Goal: Task Accomplishment & Management: Use online tool/utility

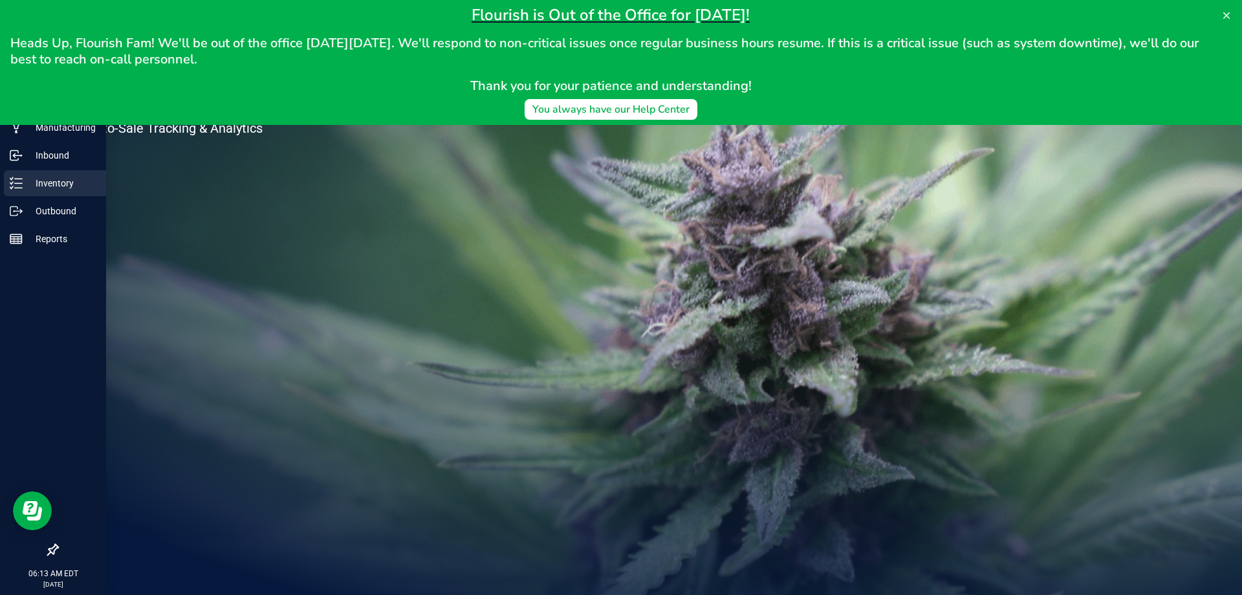
click at [12, 188] on icon at bounding box center [11, 187] width 3 height 2
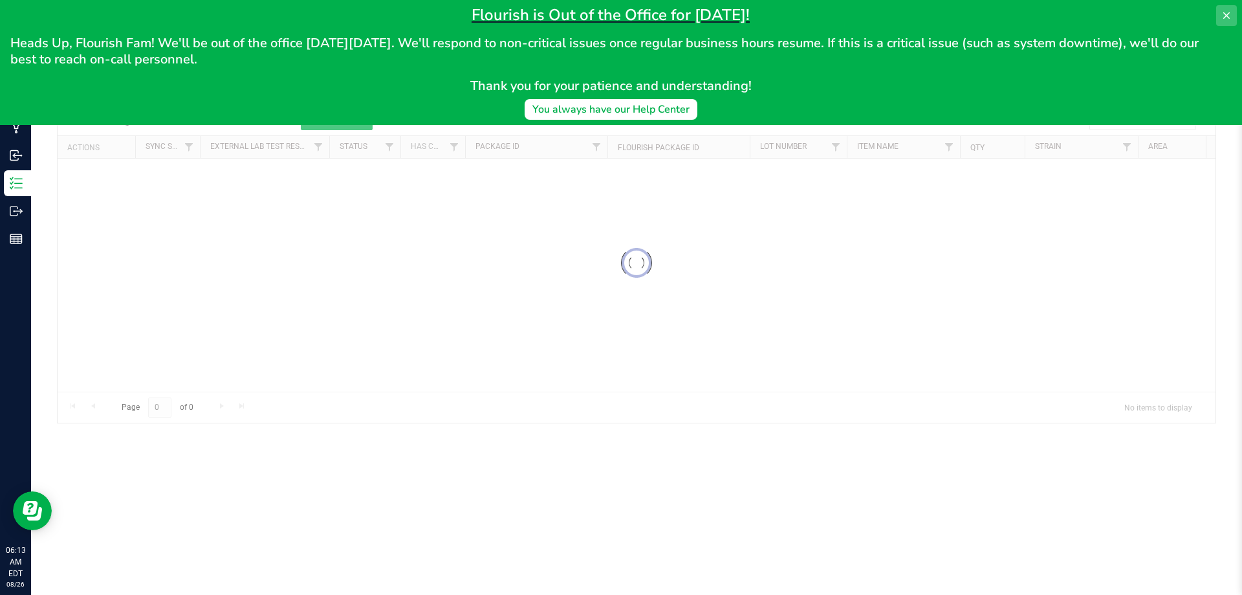
click at [1226, 16] on icon at bounding box center [1227, 15] width 6 height 6
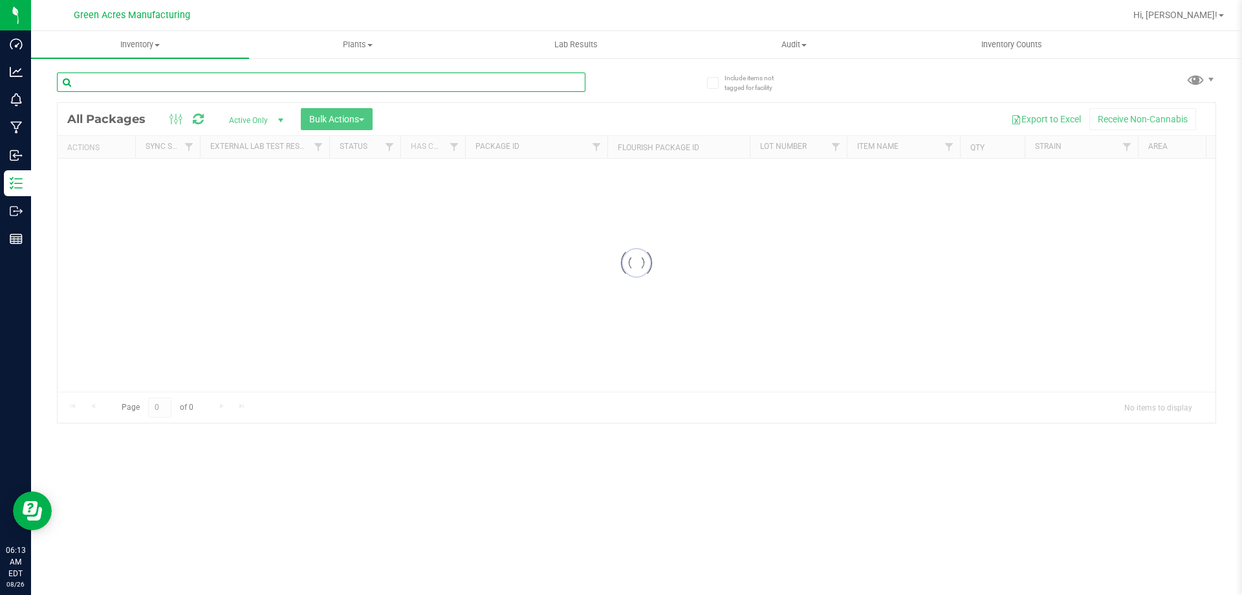
click at [429, 89] on input "text" at bounding box center [321, 81] width 529 height 19
type input "9205673078919565"
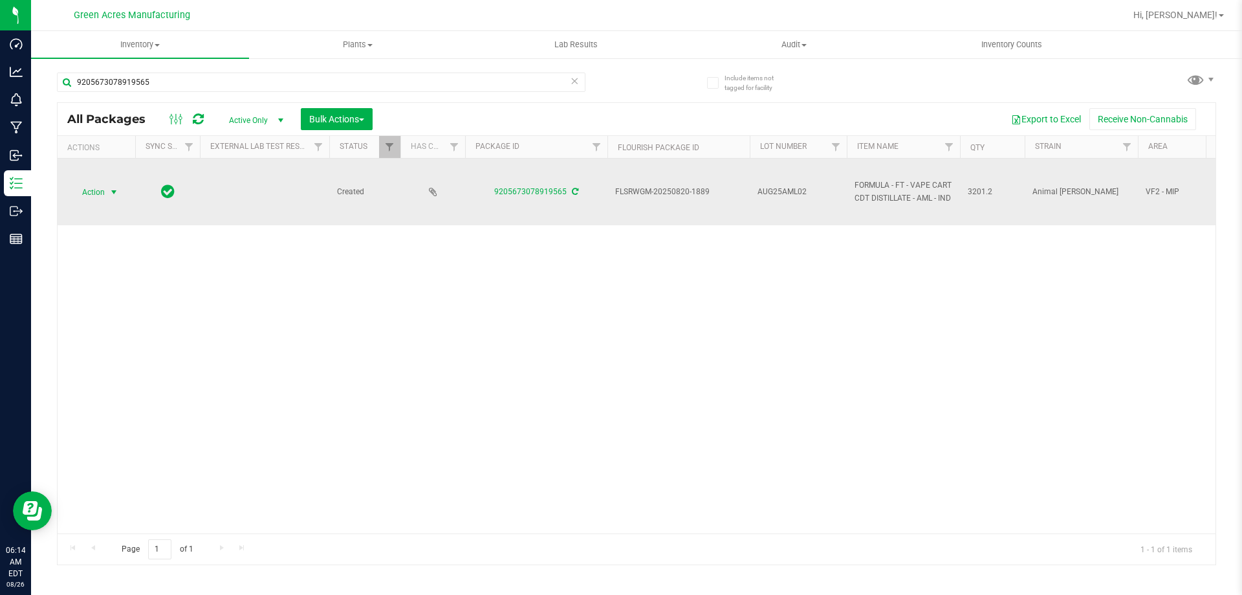
click at [112, 190] on span "select" at bounding box center [114, 192] width 10 height 10
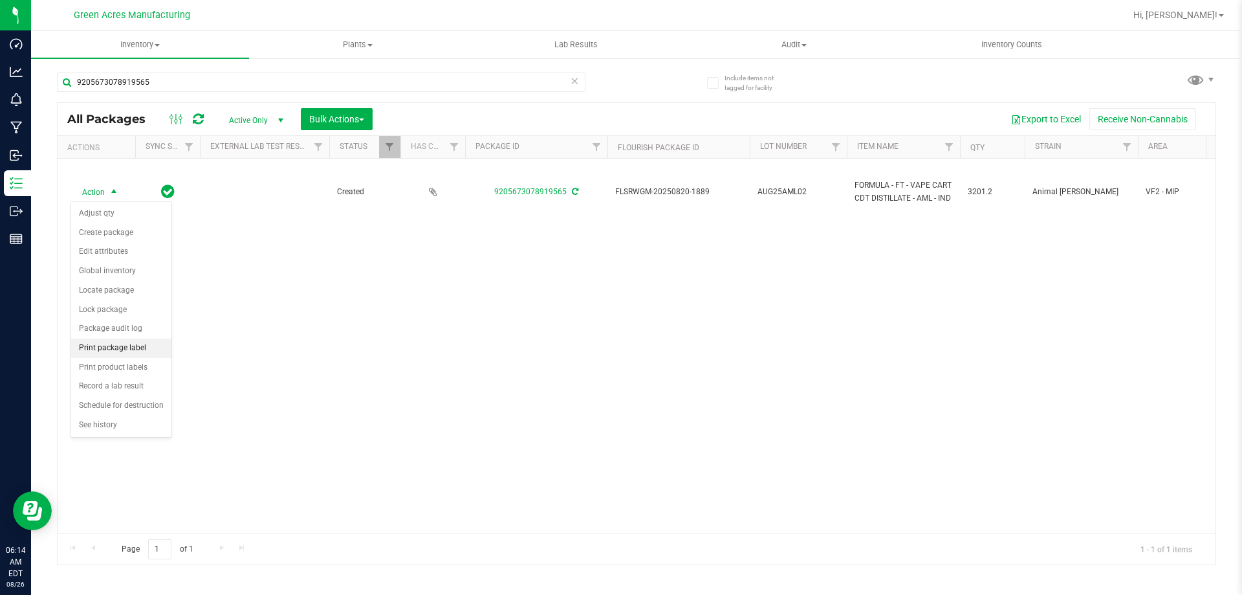
click at [143, 351] on li "Print package label" at bounding box center [121, 347] width 100 height 19
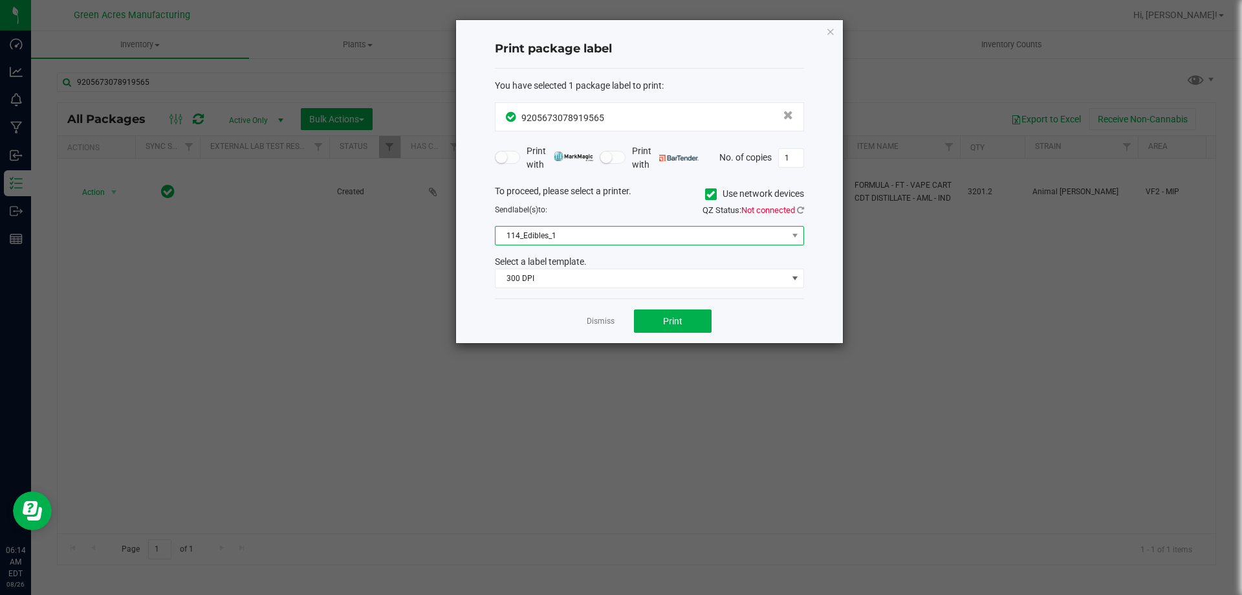
click at [683, 243] on span "114_Edibles_1" at bounding box center [642, 235] width 292 height 18
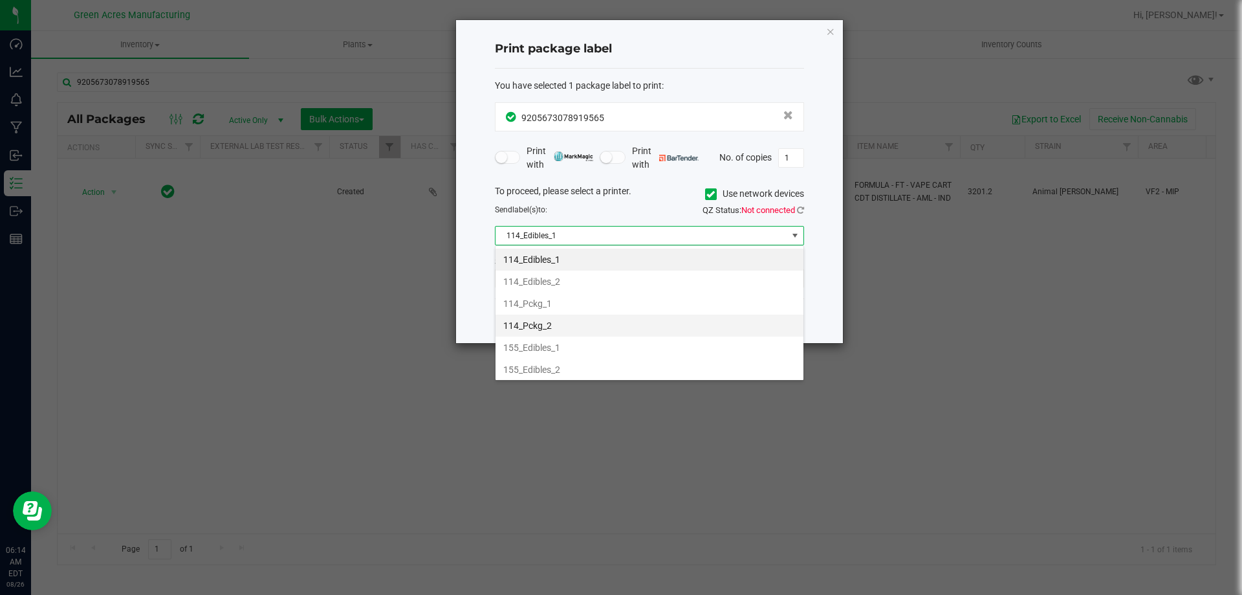
scroll to position [129, 0]
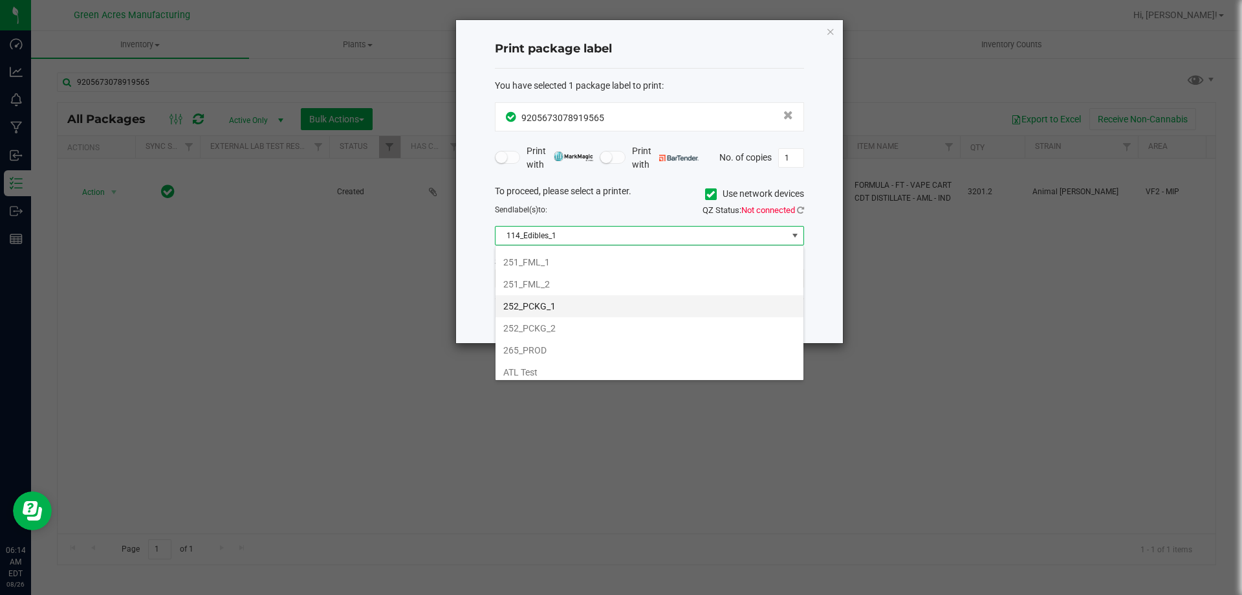
click at [562, 313] on li "252_PCKG_1" at bounding box center [650, 306] width 308 height 22
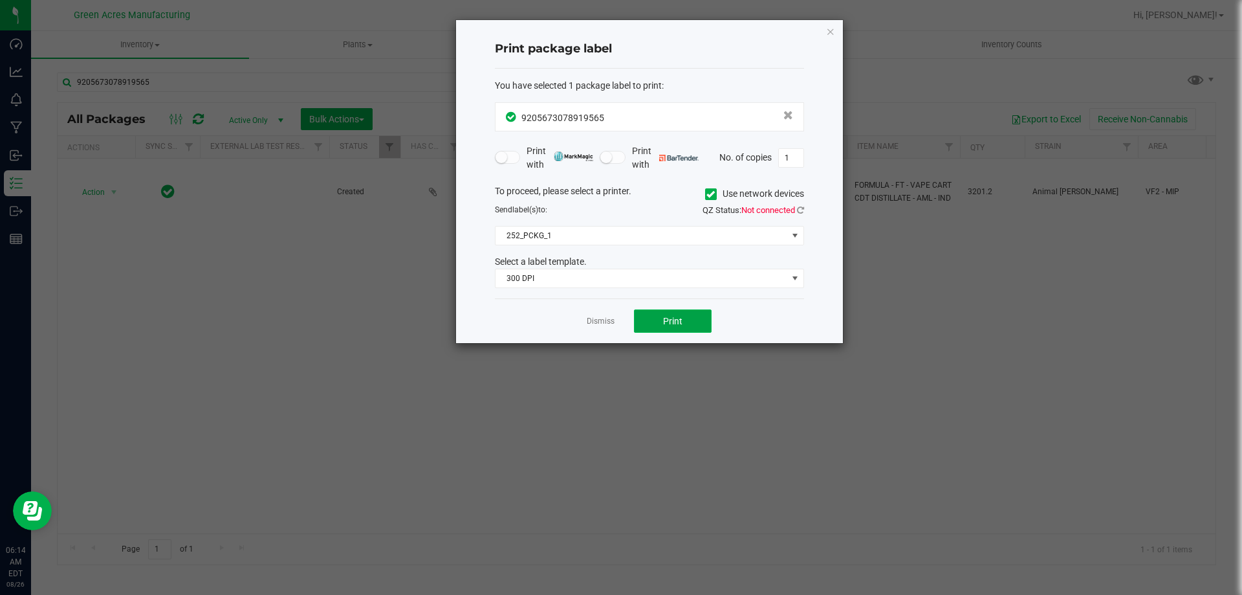
click at [657, 322] on button "Print" at bounding box center [673, 320] width 78 height 23
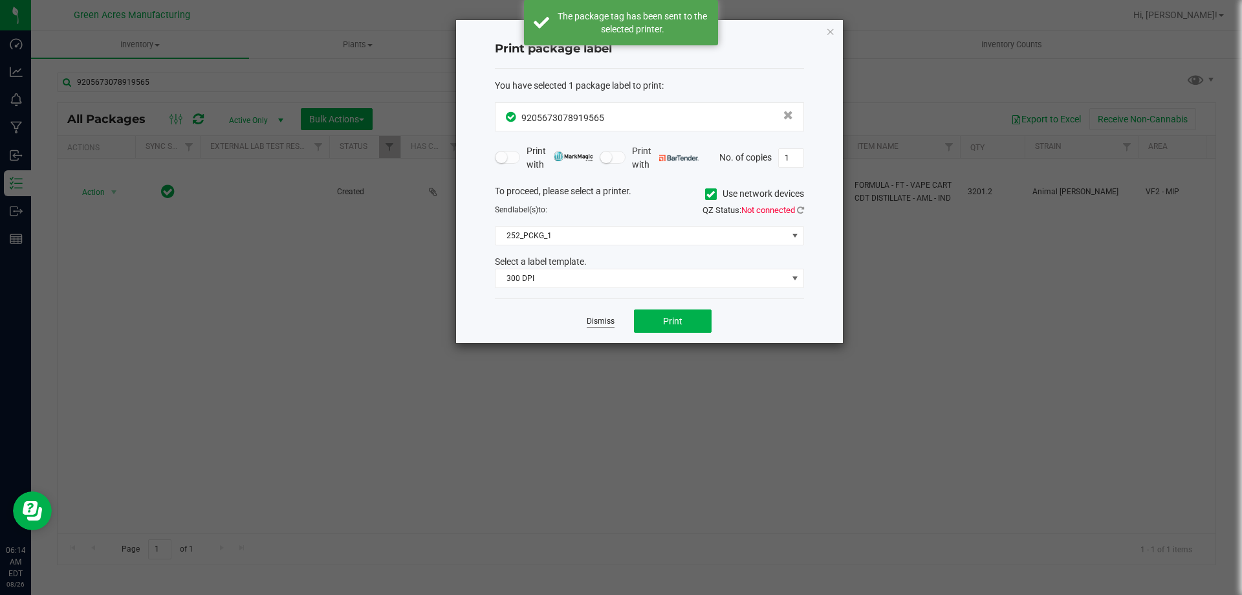
click at [604, 325] on link "Dismiss" at bounding box center [601, 321] width 28 height 11
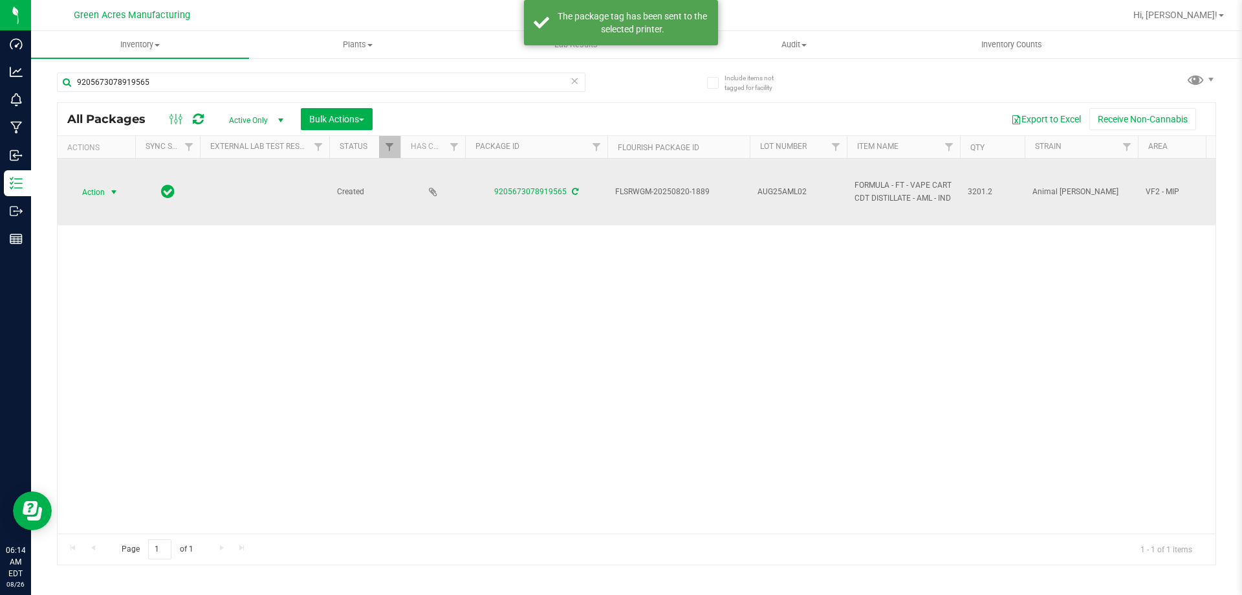
click at [816, 200] on td "AUG25AML02" at bounding box center [798, 192] width 97 height 67
type input "AUG25AML02-0826"
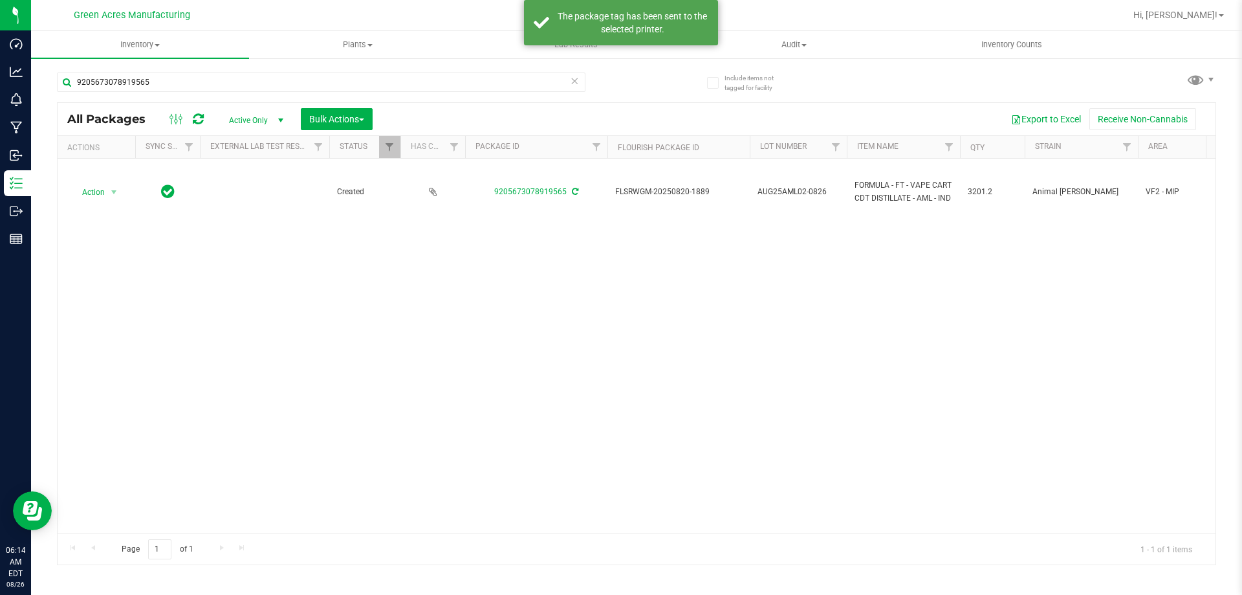
click at [816, 200] on td "AUG25AML02-0826" at bounding box center [798, 192] width 97 height 67
click at [816, 200] on input "AUG25AML02-0826" at bounding box center [795, 192] width 93 height 20
click at [867, 289] on div "Action Action Adjust qty Create package Edit attributes Global inventory Locate…" at bounding box center [637, 346] width 1158 height 375
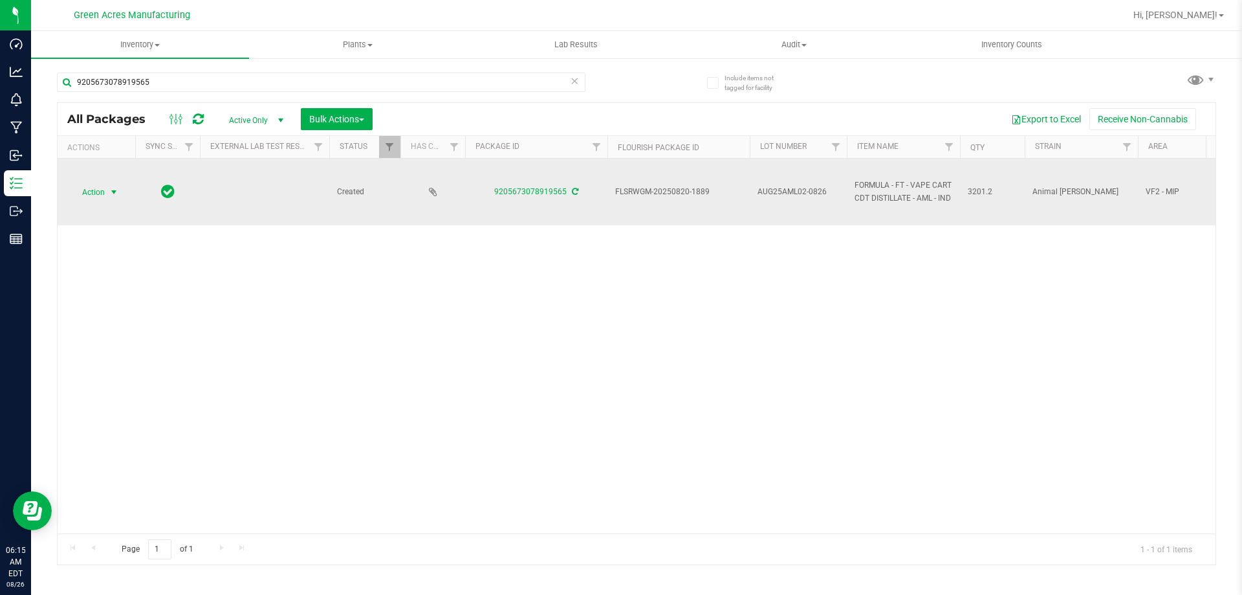
click at [89, 191] on span "Action" at bounding box center [88, 192] width 35 height 18
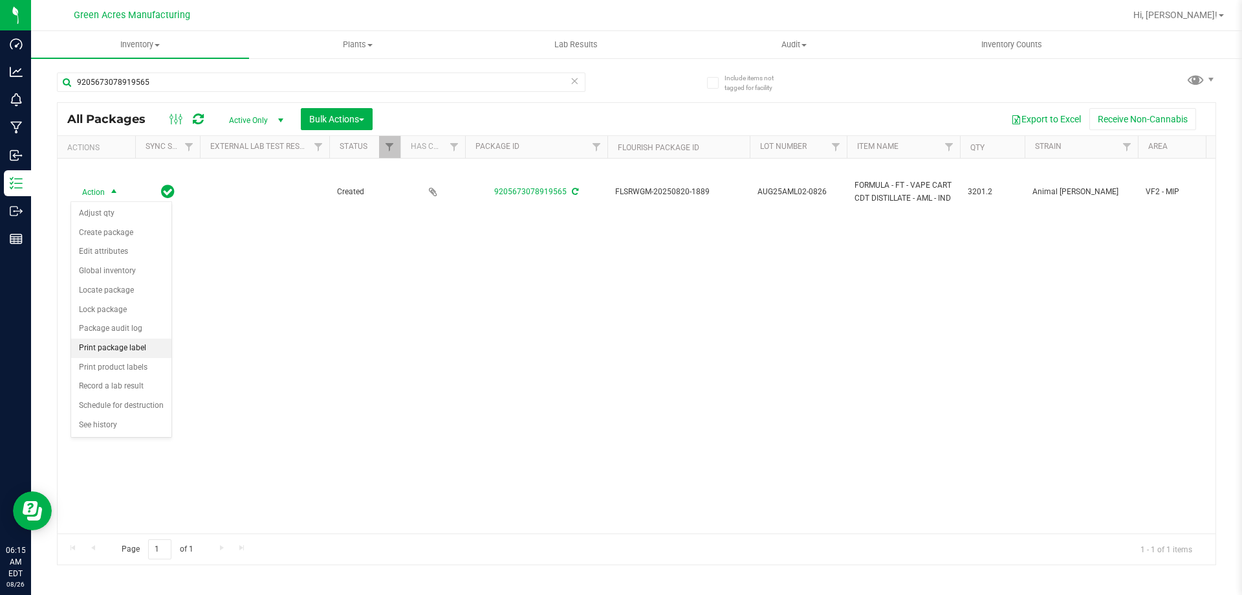
click at [109, 345] on li "Print package label" at bounding box center [121, 347] width 100 height 19
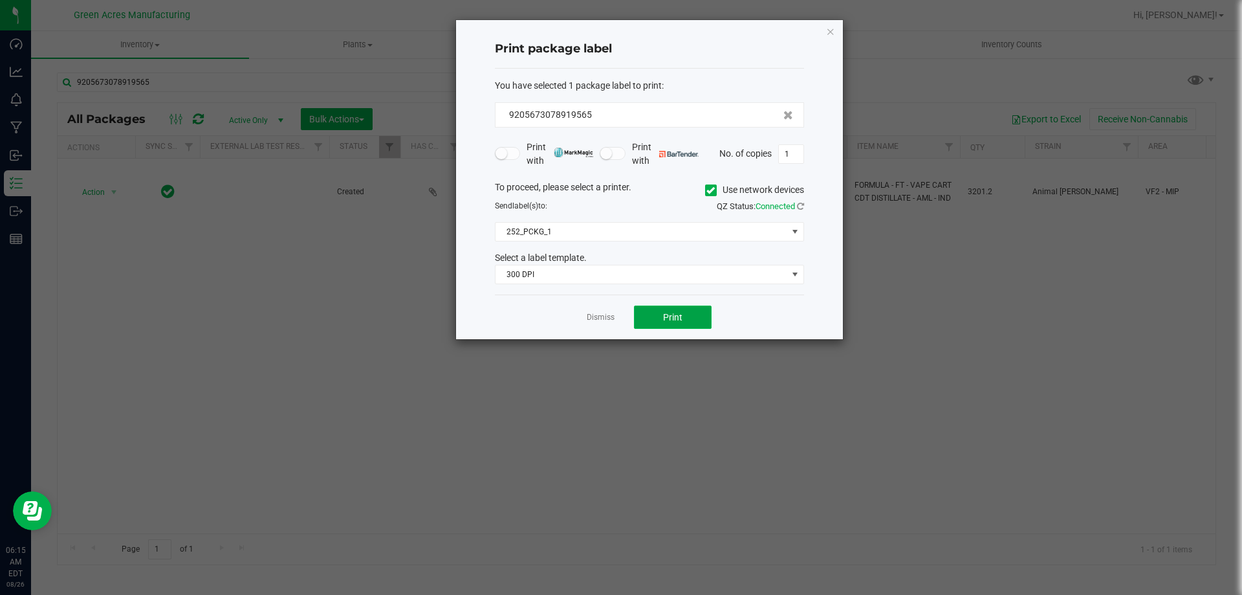
click at [656, 317] on button "Print" at bounding box center [673, 316] width 78 height 23
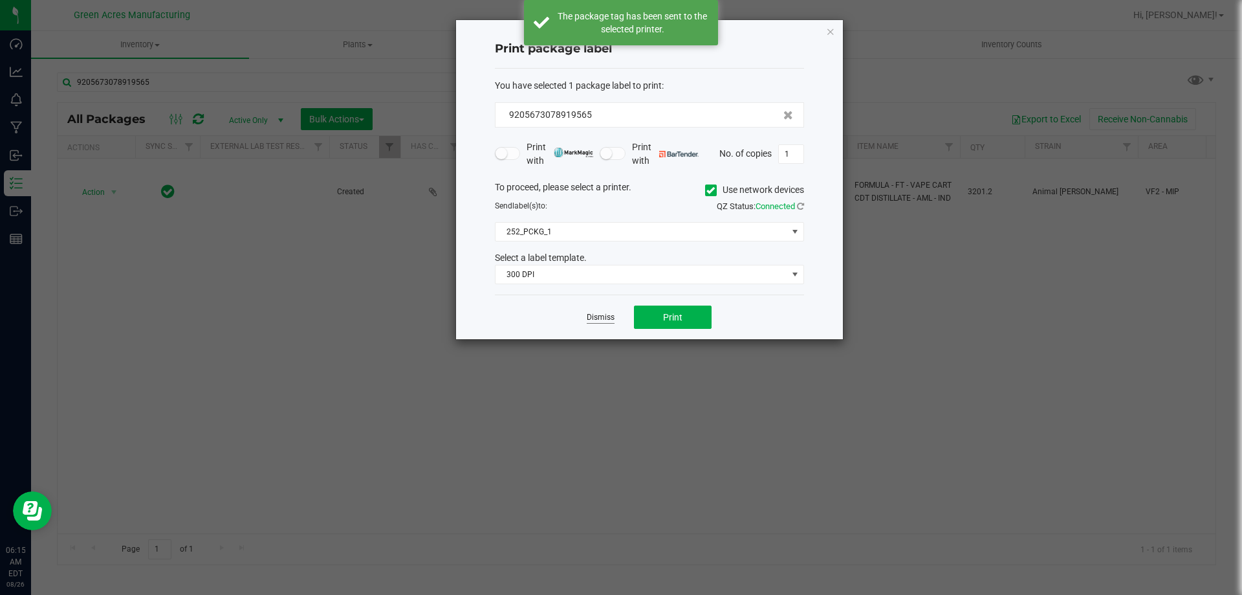
click at [603, 320] on link "Dismiss" at bounding box center [601, 317] width 28 height 11
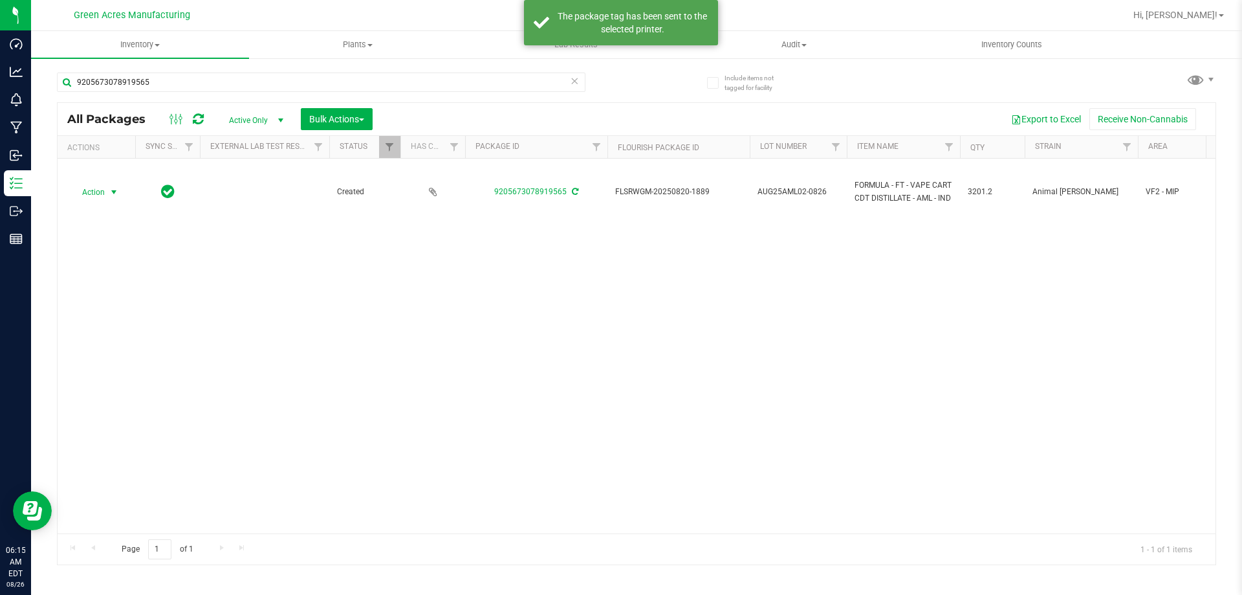
drag, startPoint x: 102, startPoint y: 193, endPoint x: 102, endPoint y: 218, distance: 24.6
click at [102, 196] on span "Action" at bounding box center [88, 192] width 35 height 18
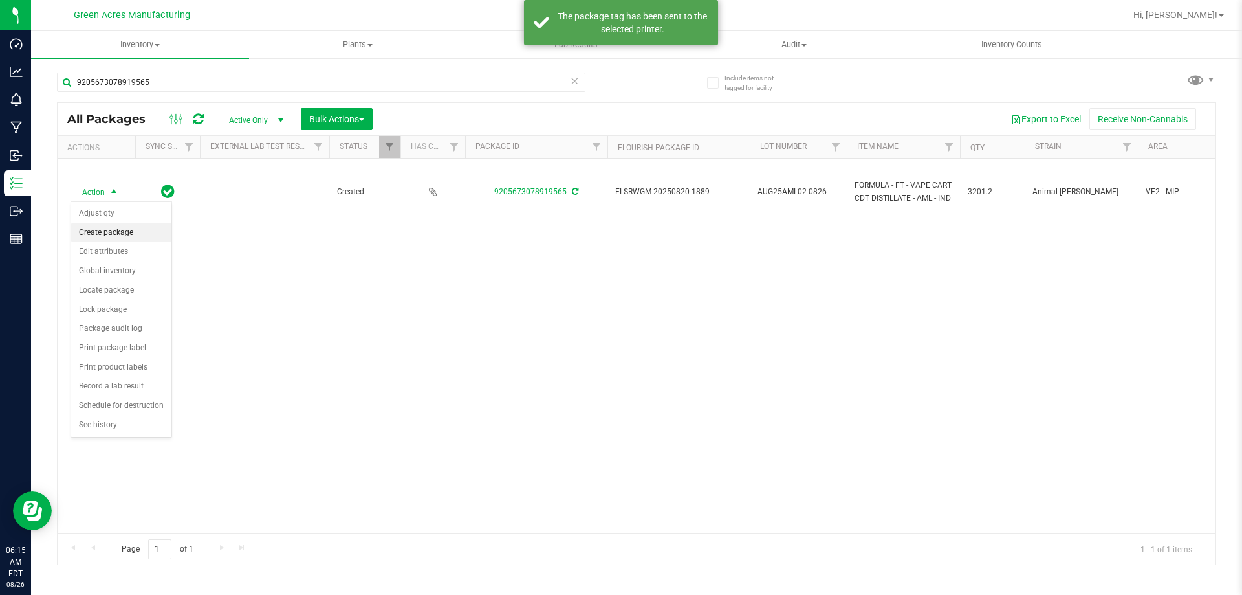
click at [105, 234] on li "Create package" at bounding box center [121, 232] width 100 height 19
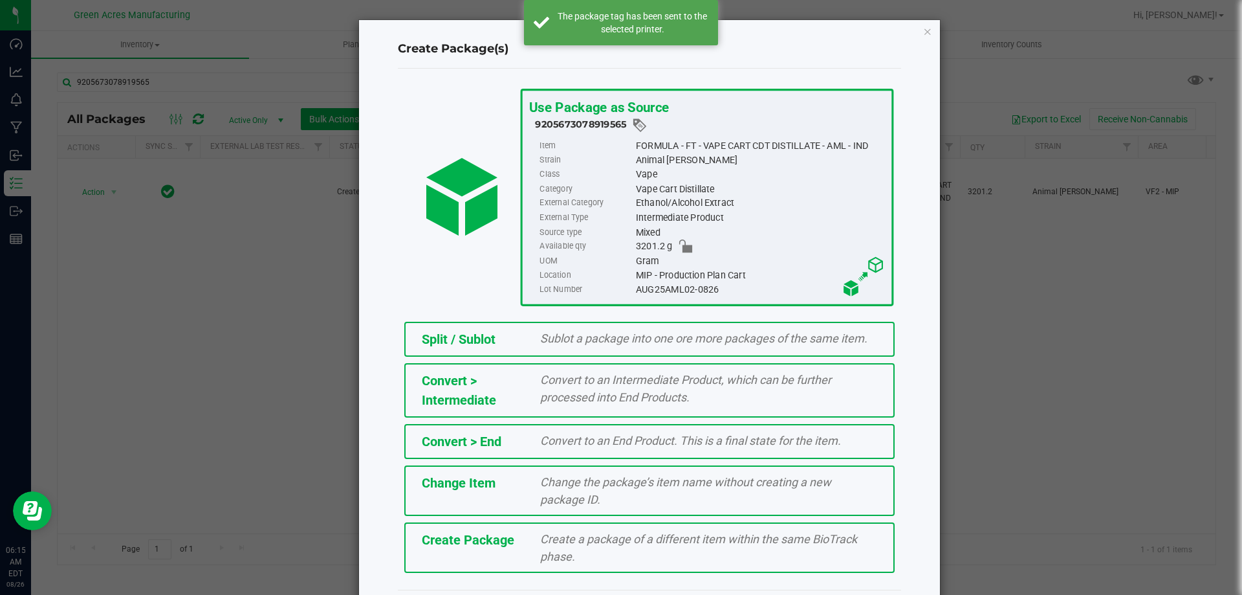
click at [531, 563] on div "Create a package of a different item within the same BioTrack phase." at bounding box center [709, 547] width 357 height 35
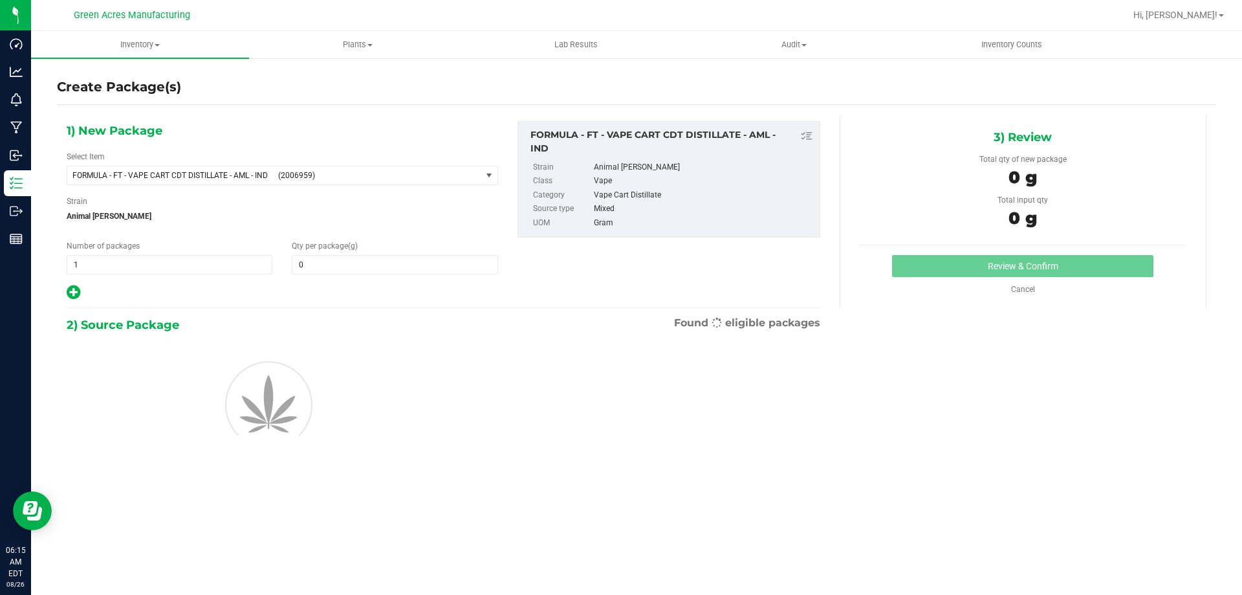
type input "0.0000"
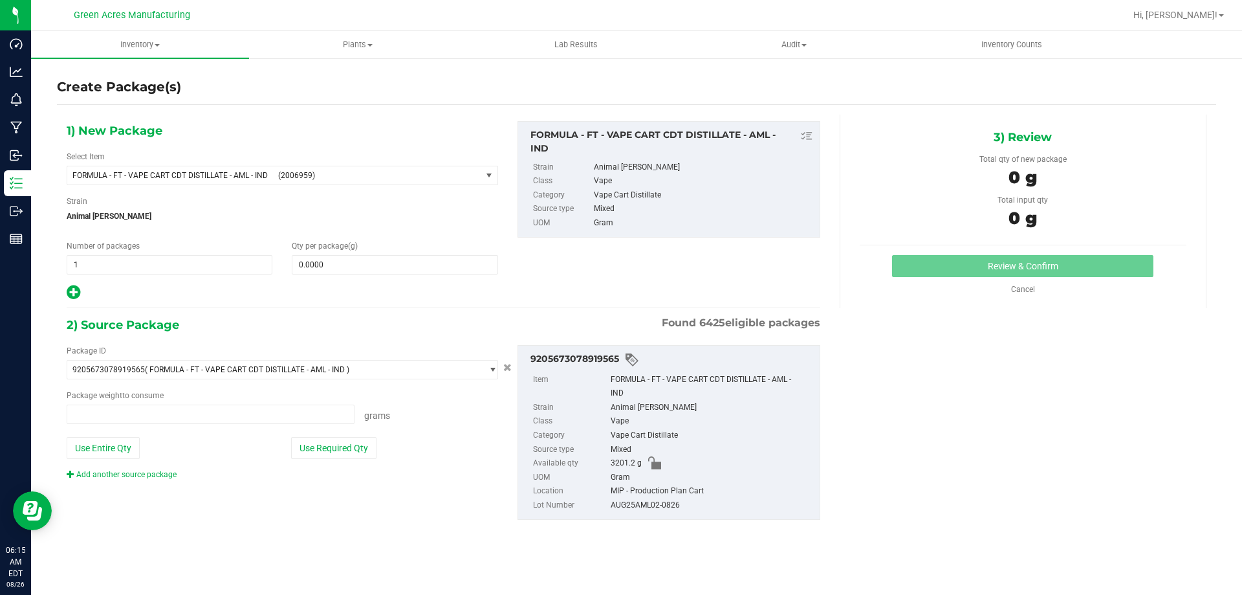
type input "0.0000 g"
click at [243, 166] on span "FORMULA - FT - VAPE CART CDT DISTILLATE - AML - IND (2006959)" at bounding box center [274, 175] width 414 height 18
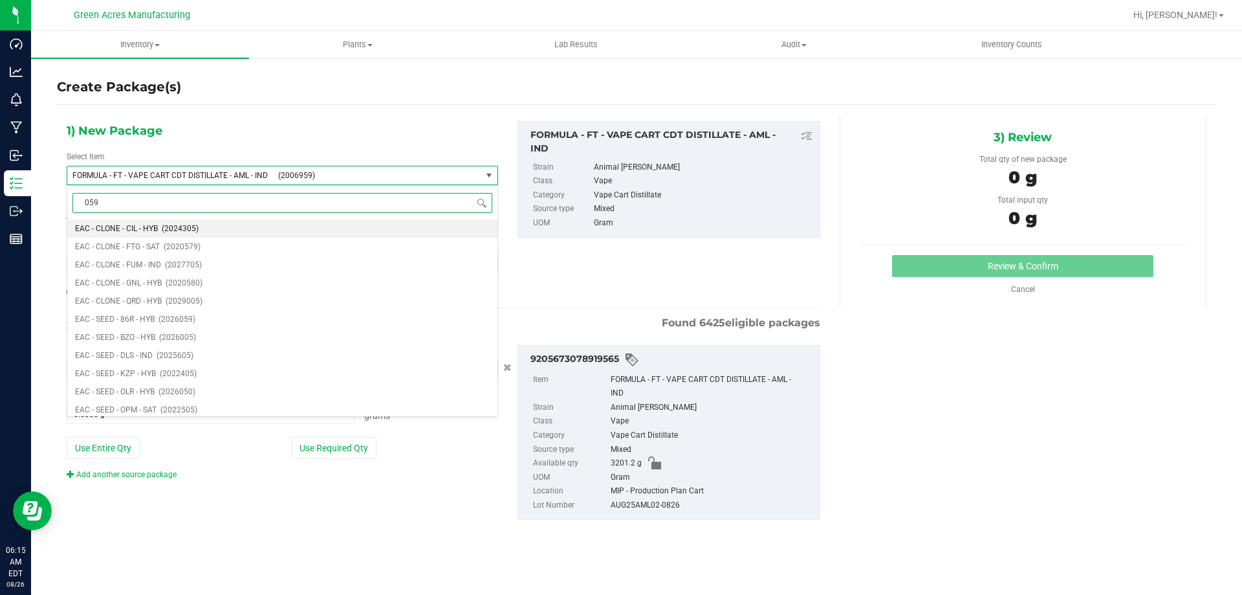
type input "0599"
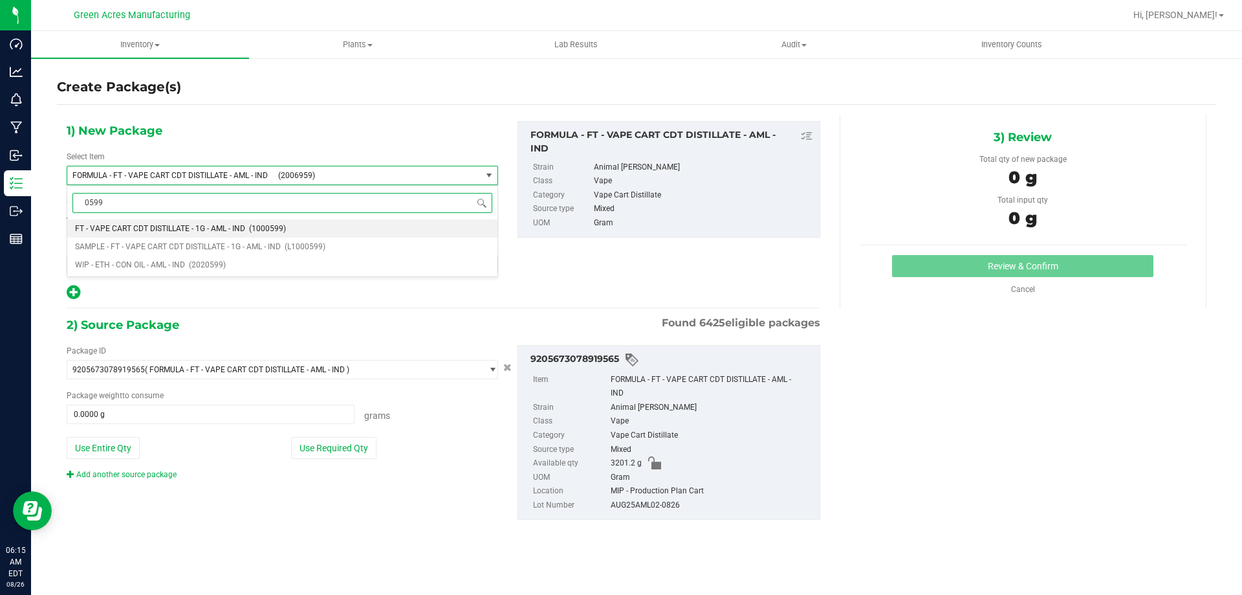
click at [149, 225] on span "FT - VAPE CART CDT DISTILLATE - 1G - AML - IND" at bounding box center [160, 228] width 170 height 9
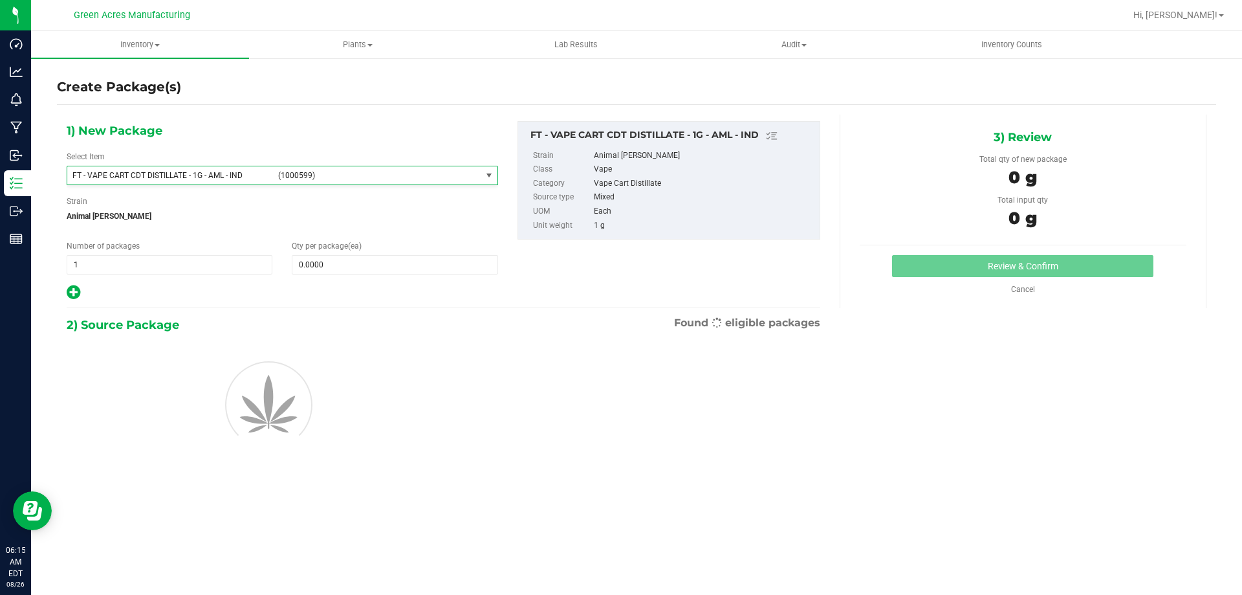
type input "0"
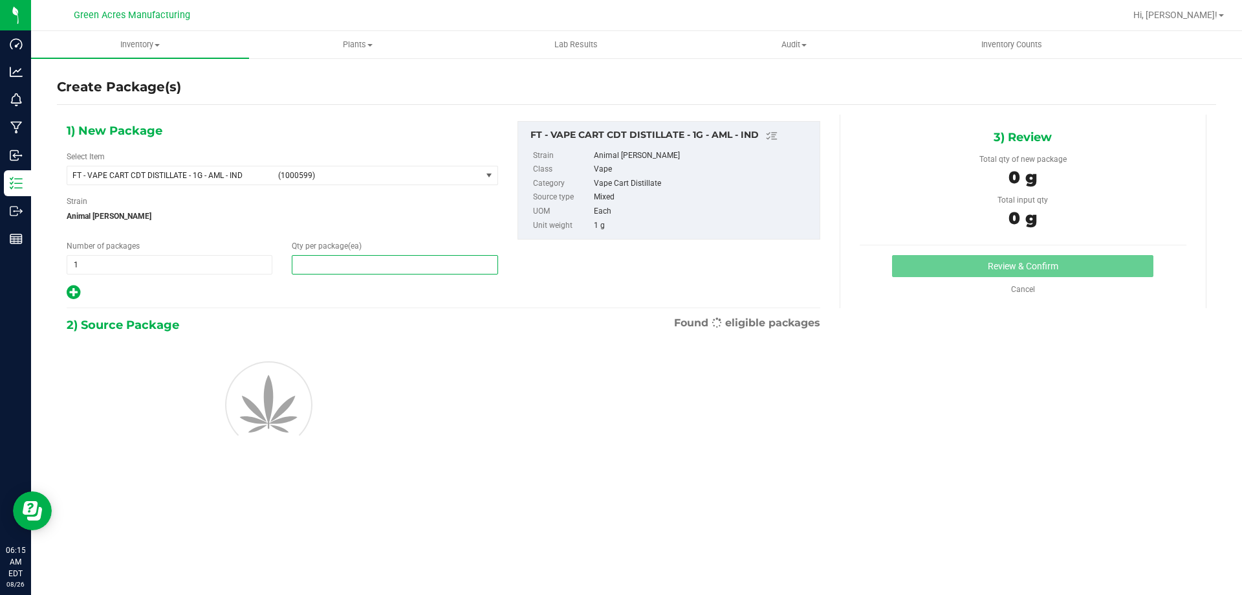
click at [304, 259] on span at bounding box center [395, 264] width 206 height 19
type input "1"
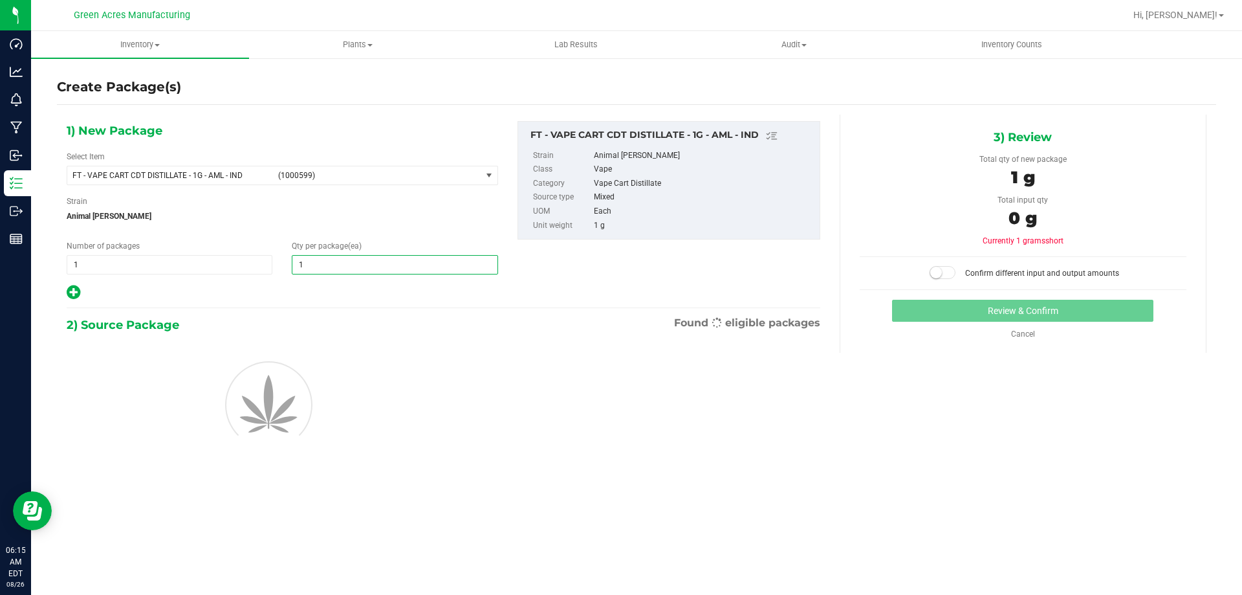
type input "1"
click at [348, 351] on div at bounding box center [282, 403] width 451 height 116
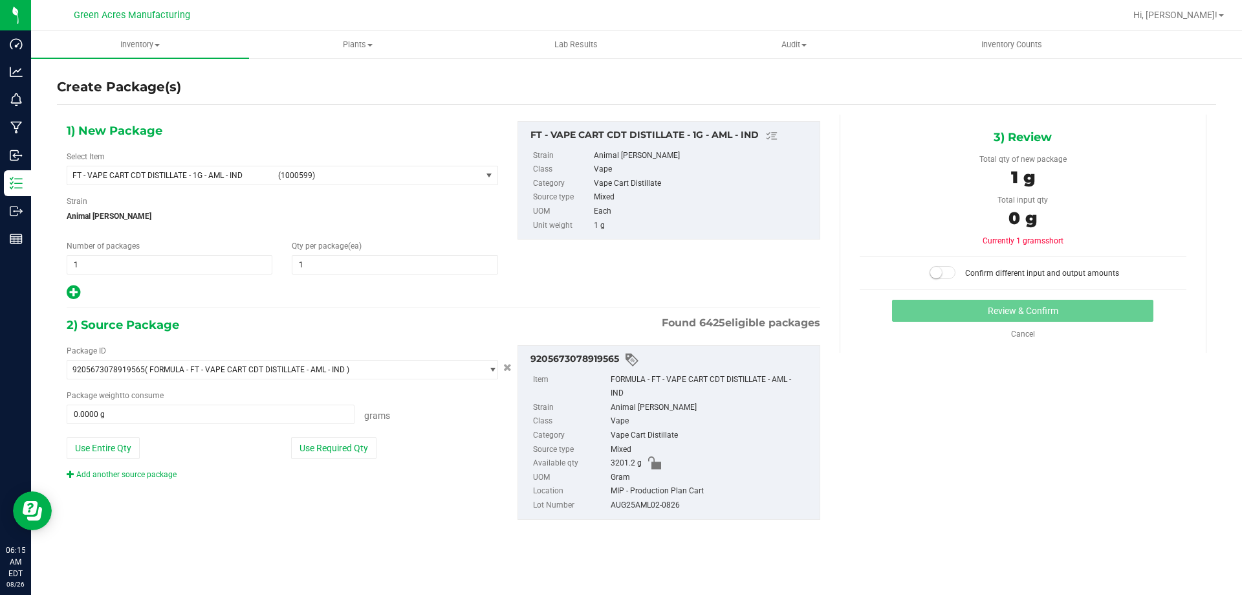
click at [346, 443] on button "Use Required Qty" at bounding box center [333, 448] width 85 height 22
type input "1.0000 g"
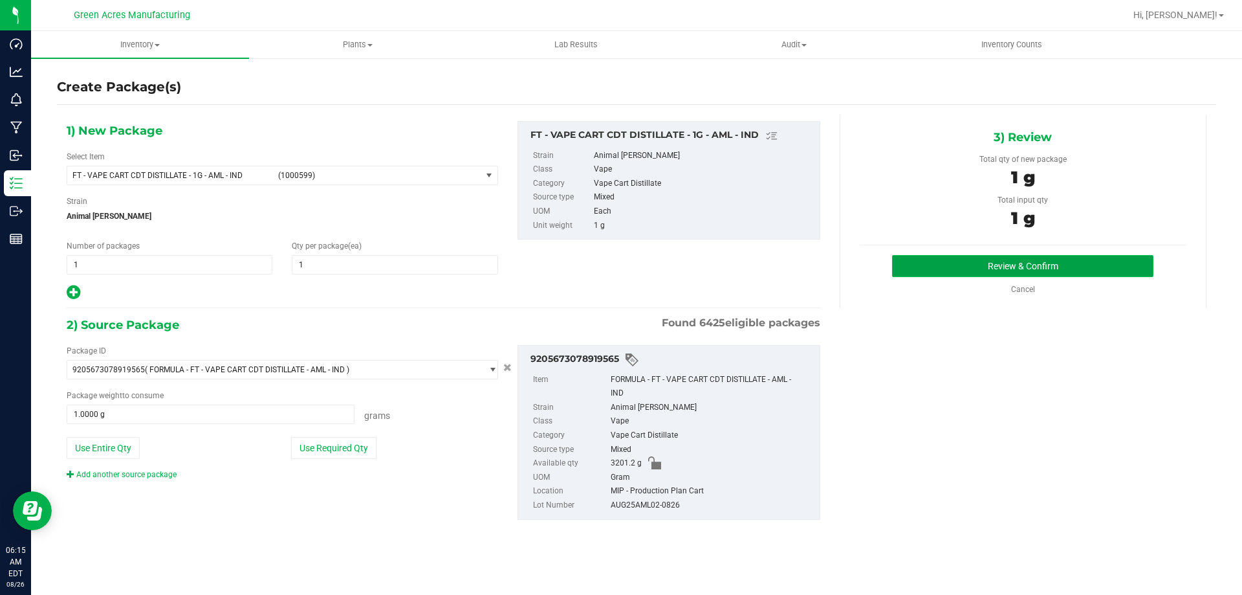
click at [910, 265] on button "Review & Confirm" at bounding box center [1022, 266] width 261 height 22
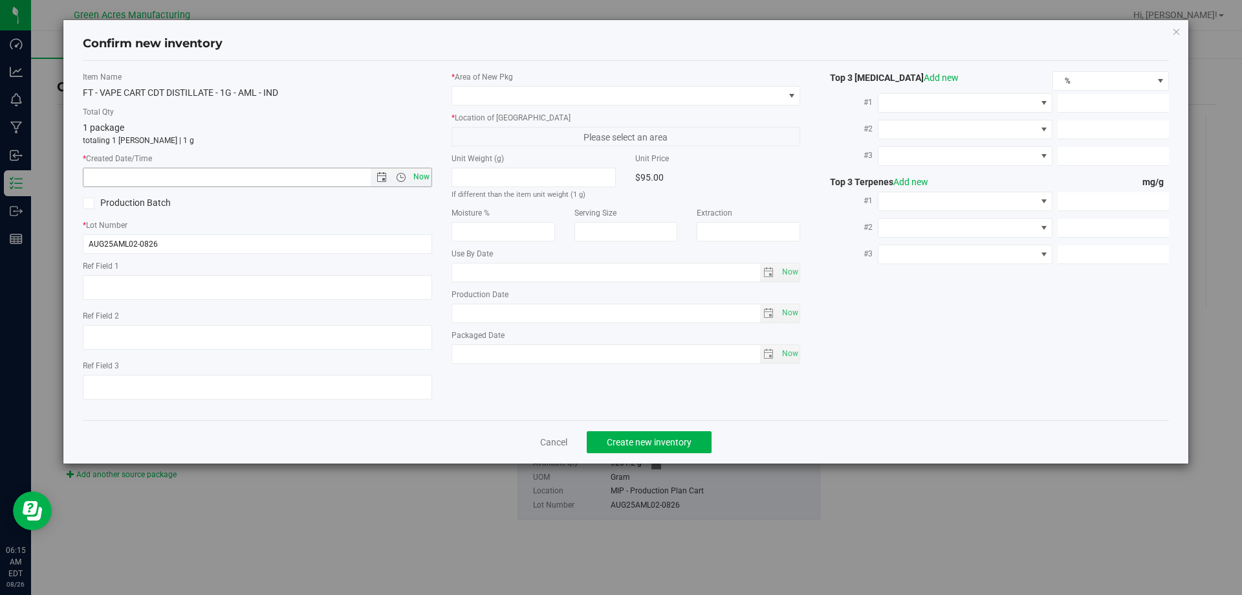
click at [417, 177] on span "Now" at bounding box center [421, 177] width 22 height 19
type input "8/26/2025 6:15 AM"
click at [514, 93] on span at bounding box center [618, 96] width 332 height 18
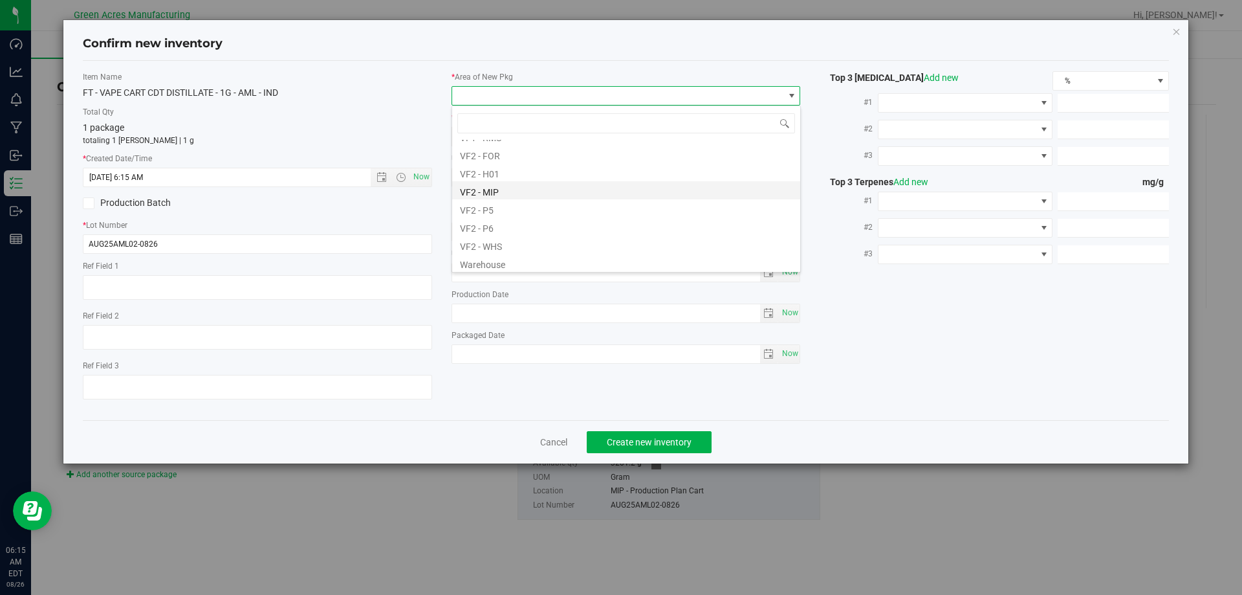
scroll to position [650, 0]
click at [549, 191] on li "VF2 - MIP" at bounding box center [626, 188] width 348 height 18
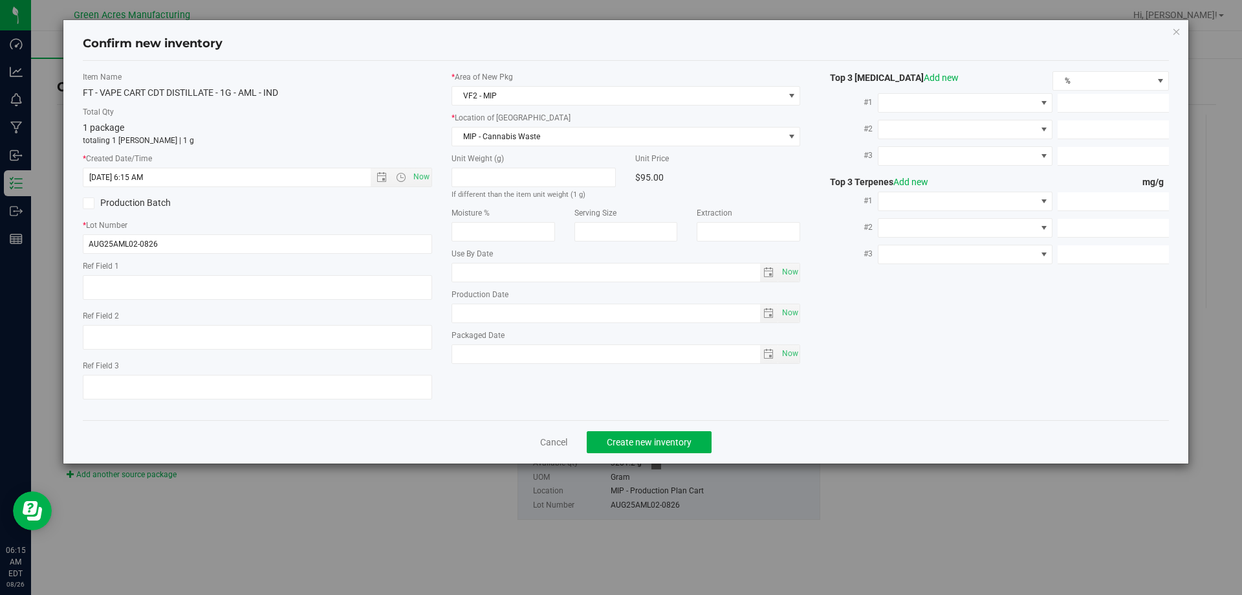
click at [542, 146] on div "* Area of New Pkg VF2 - MIP * Location of New Pkg MIP - Cannabis Waste MIP - Ca…" at bounding box center [626, 220] width 369 height 299
click at [540, 137] on span "MIP - Cannabis Waste" at bounding box center [618, 136] width 332 height 18
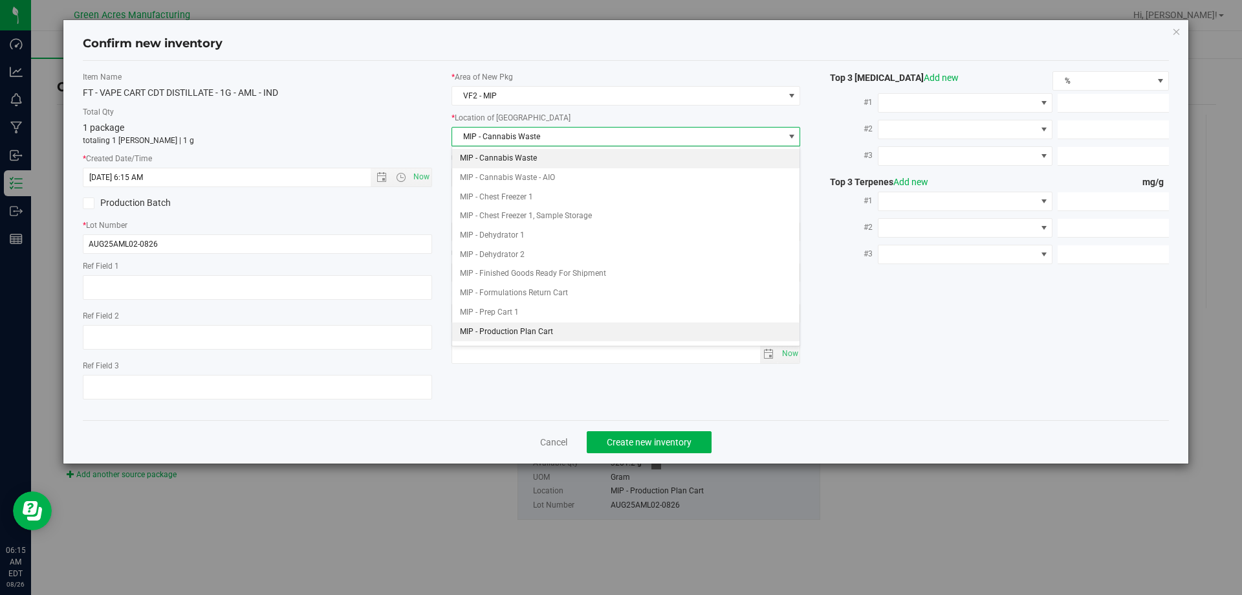
click at [541, 333] on li "MIP - Production Plan Cart" at bounding box center [626, 331] width 348 height 19
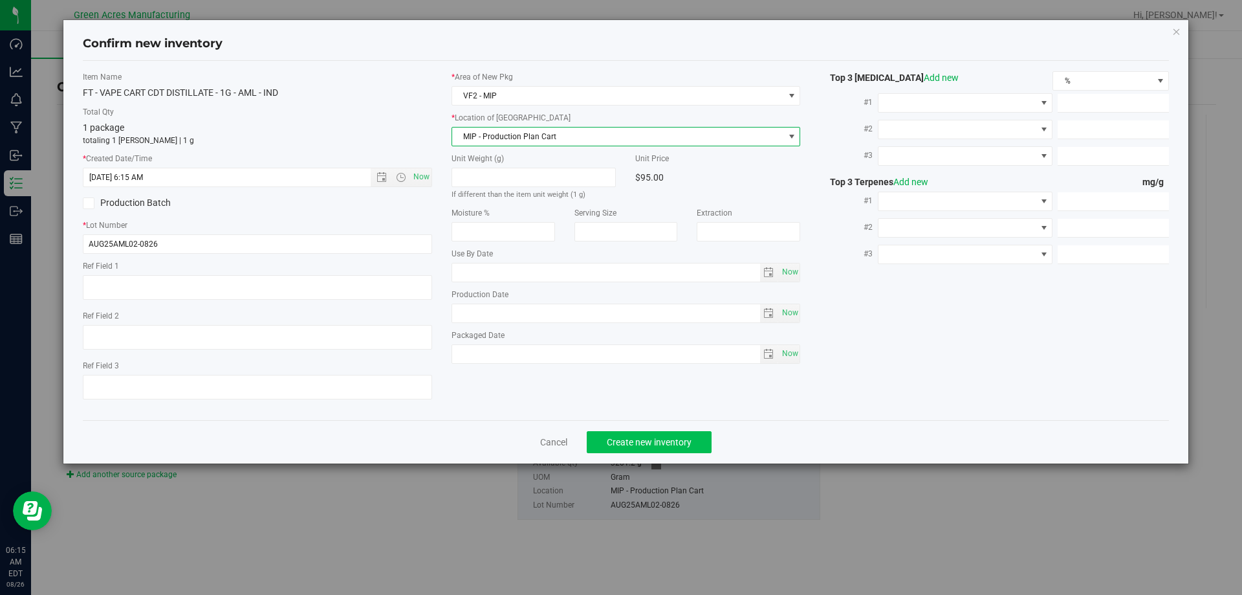
drag, startPoint x: 655, startPoint y: 428, endPoint x: 655, endPoint y: 450, distance: 22.6
click at [655, 438] on div "Cancel Create new inventory" at bounding box center [626, 441] width 1087 height 43
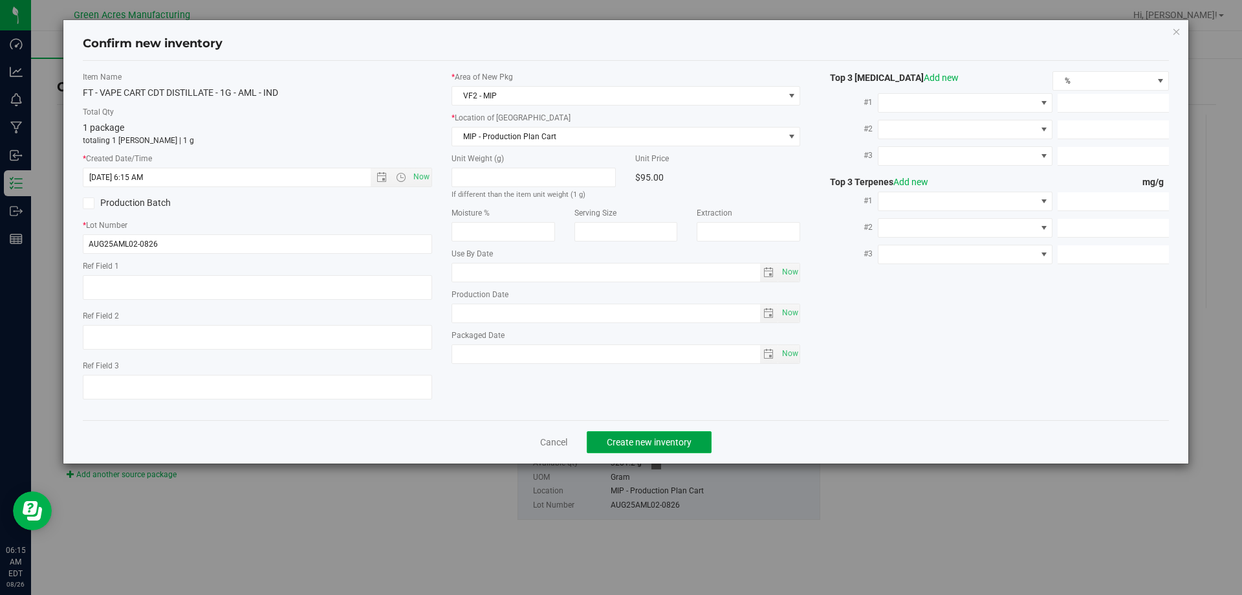
click at [655, 450] on button "Create new inventory" at bounding box center [649, 442] width 125 height 22
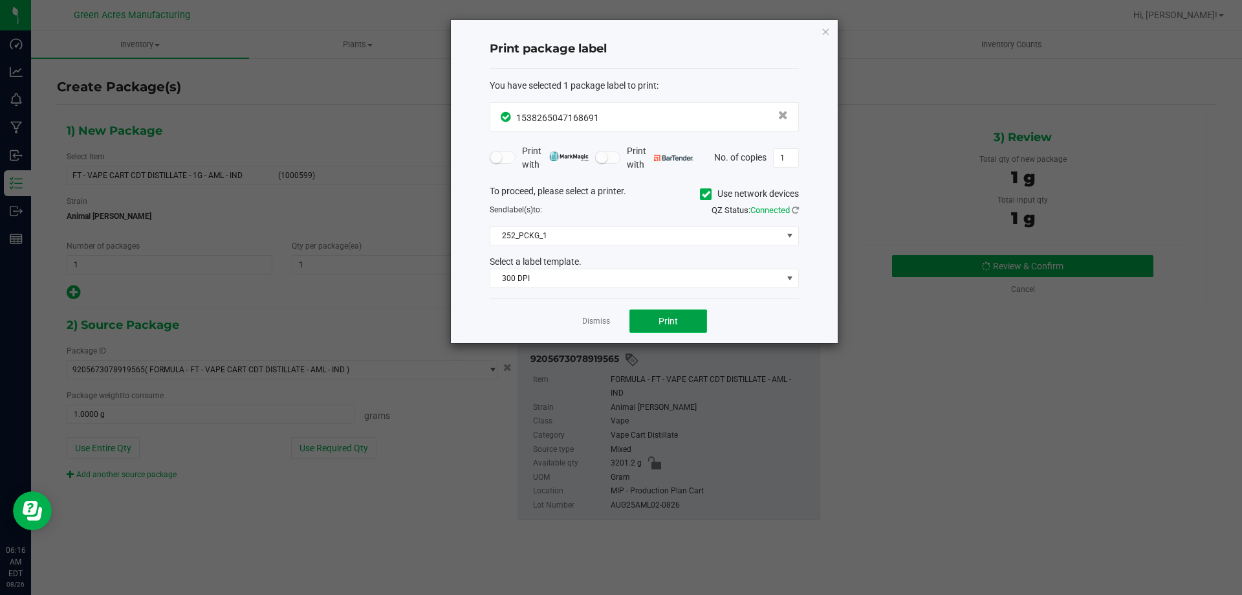
click at [674, 320] on span "Print" at bounding box center [668, 321] width 19 height 10
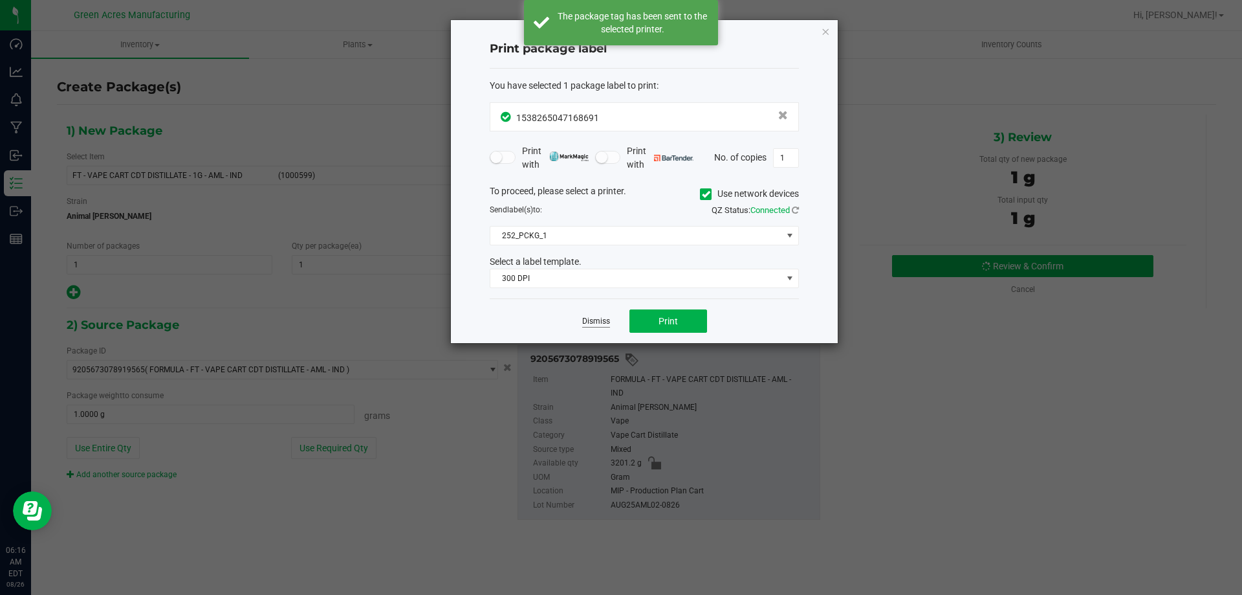
click at [600, 326] on link "Dismiss" at bounding box center [596, 321] width 28 height 11
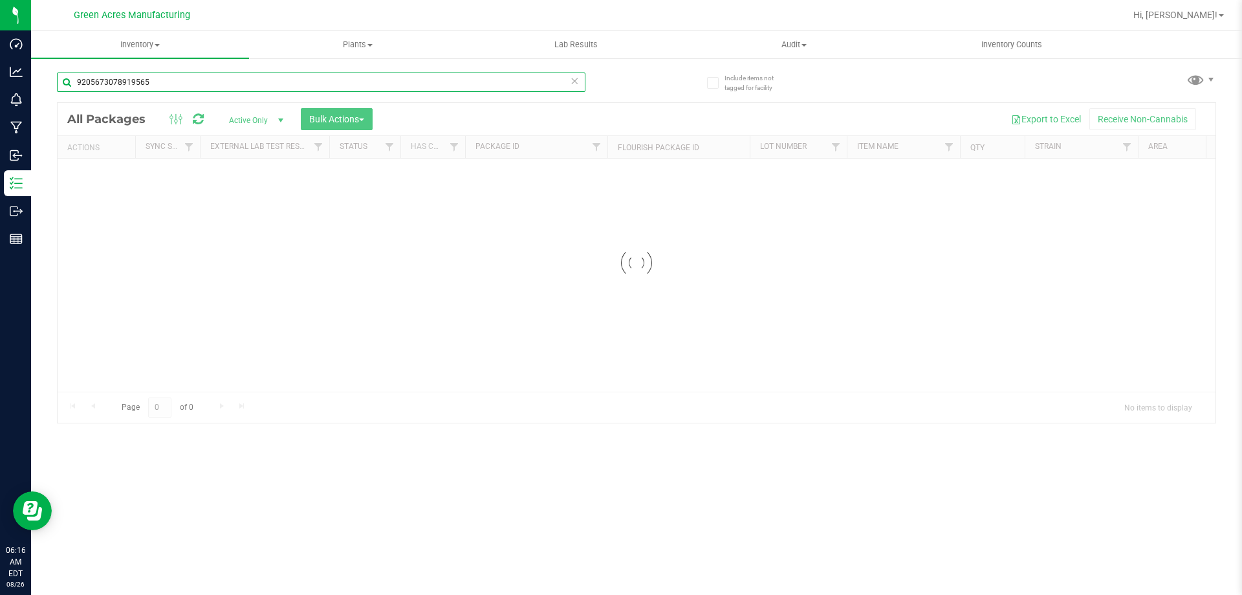
drag, startPoint x: 182, startPoint y: 82, endPoint x: 52, endPoint y: 112, distance: 132.9
click at [52, 112] on div "Include items not tagged for facility 9205673078919565 Loading... All Packages …" at bounding box center [636, 254] width 1211 height 395
type input "1538265047168691"
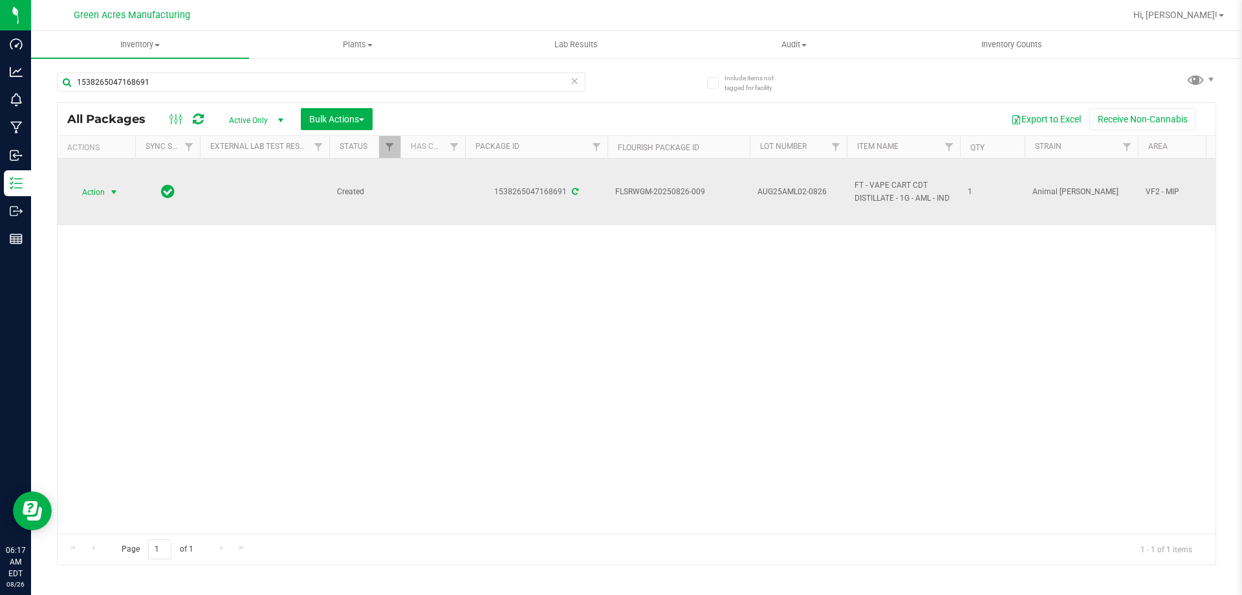
click at [111, 188] on span "select" at bounding box center [114, 192] width 10 height 10
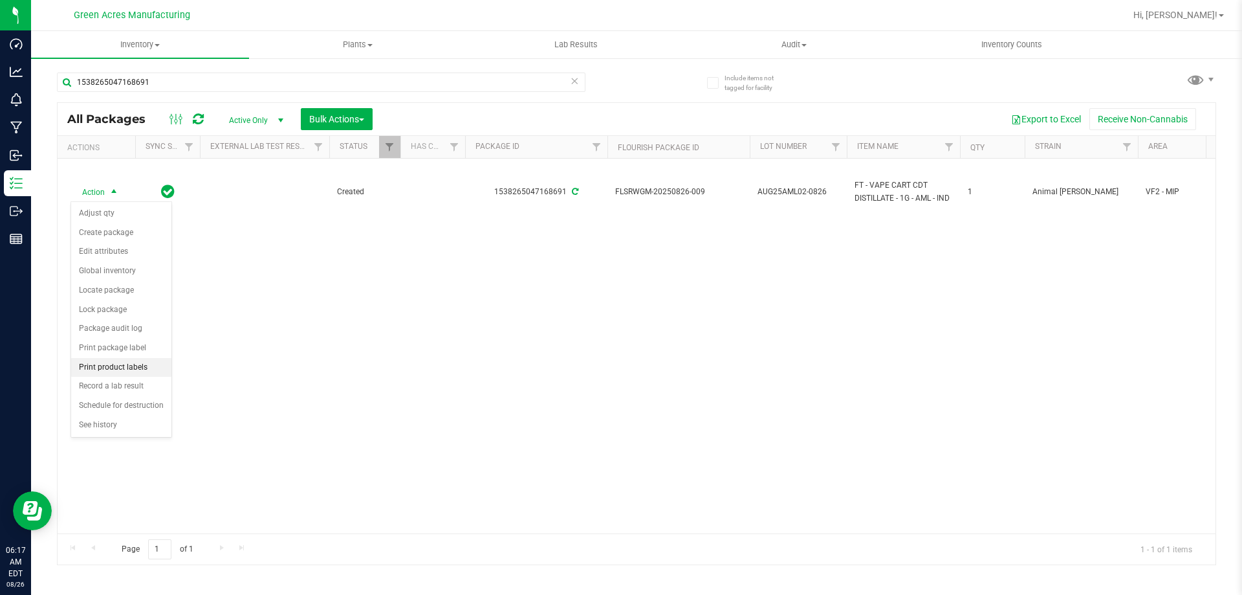
click at [135, 360] on li "Print product labels" at bounding box center [121, 367] width 100 height 19
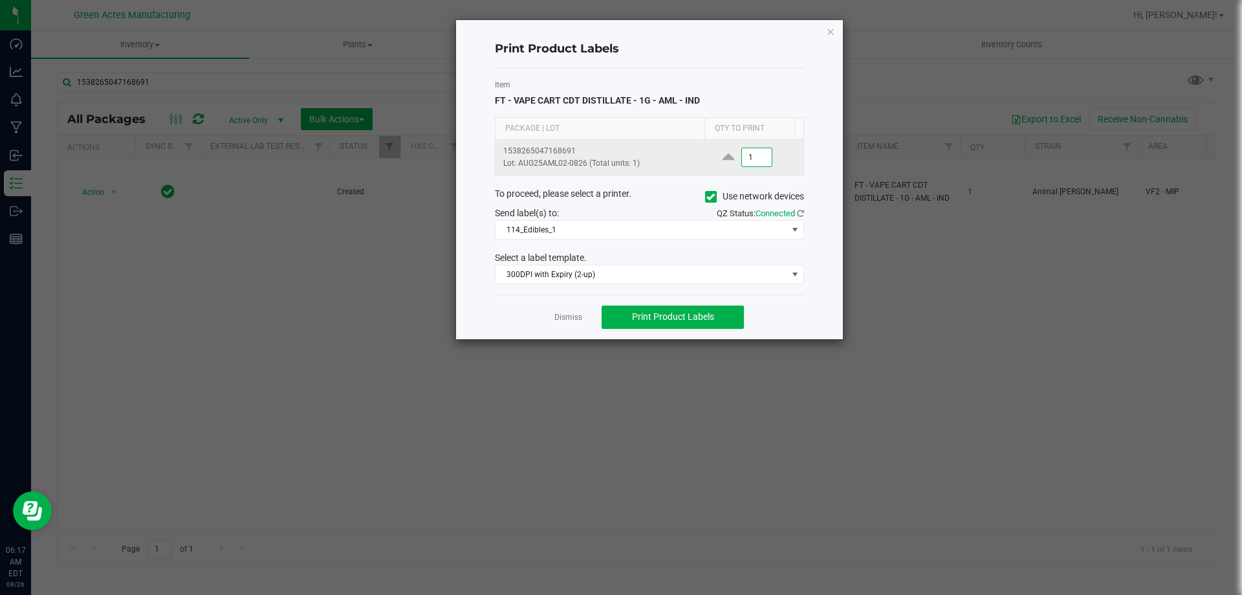
click at [747, 155] on input "1" at bounding box center [757, 157] width 30 height 18
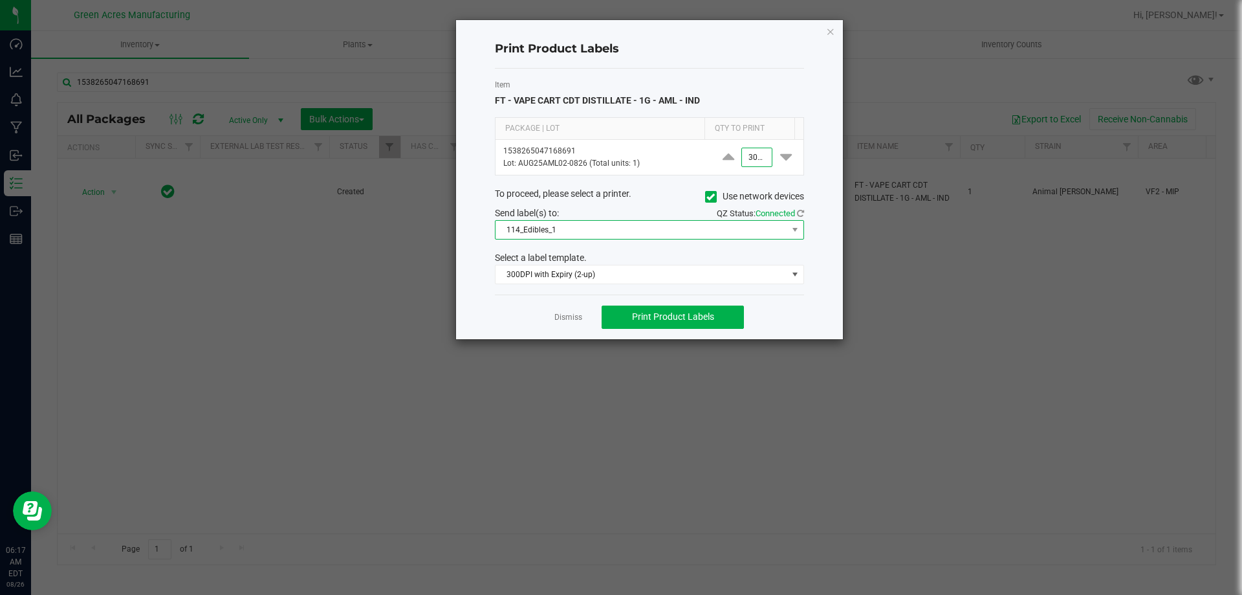
type input "3,000"
click at [696, 237] on span "114_Edibles_1" at bounding box center [642, 230] width 292 height 18
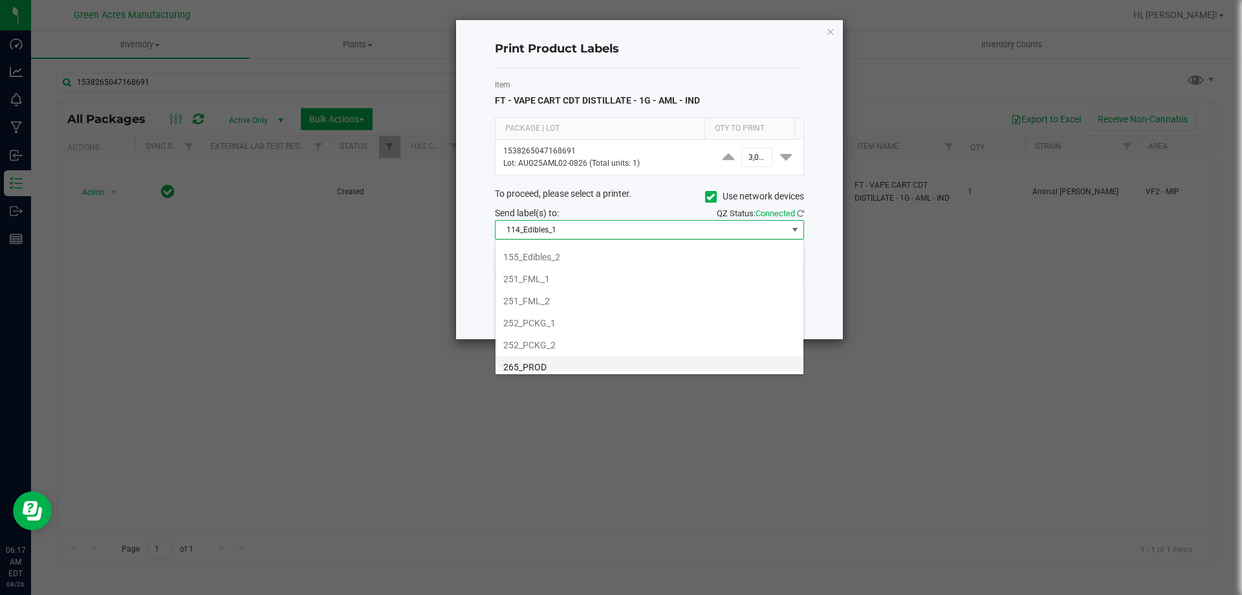
scroll to position [129, 0]
click at [529, 320] on li "252_PCKG_2" at bounding box center [650, 322] width 308 height 22
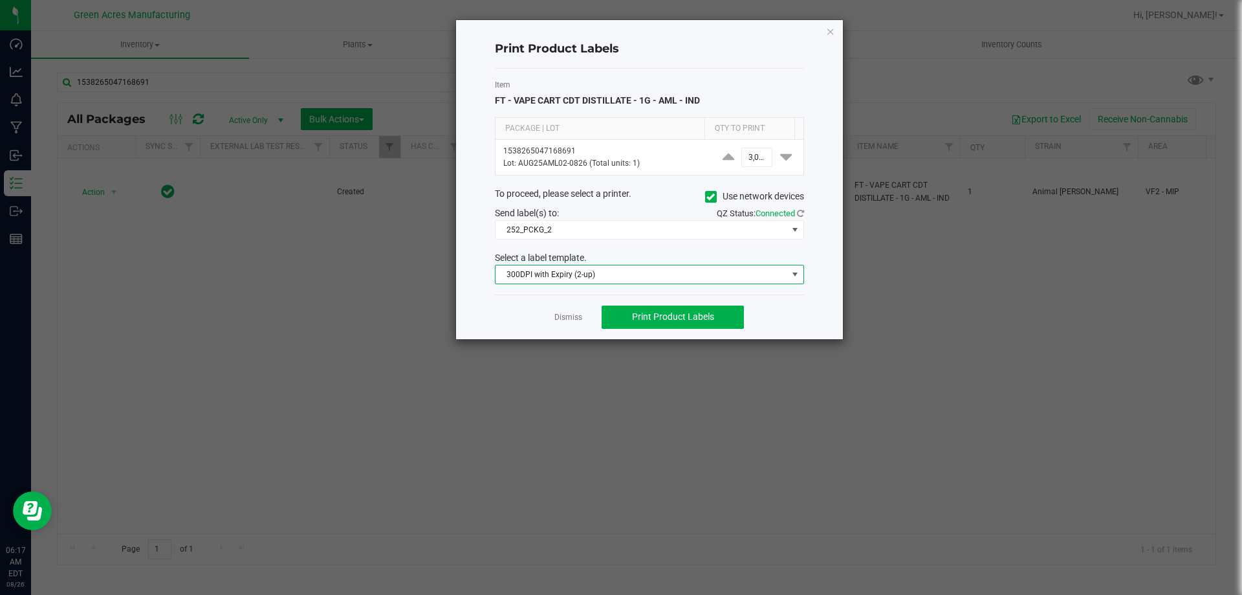
click at [620, 274] on span "300DPI with Expiry (2-up)" at bounding box center [642, 274] width 292 height 18
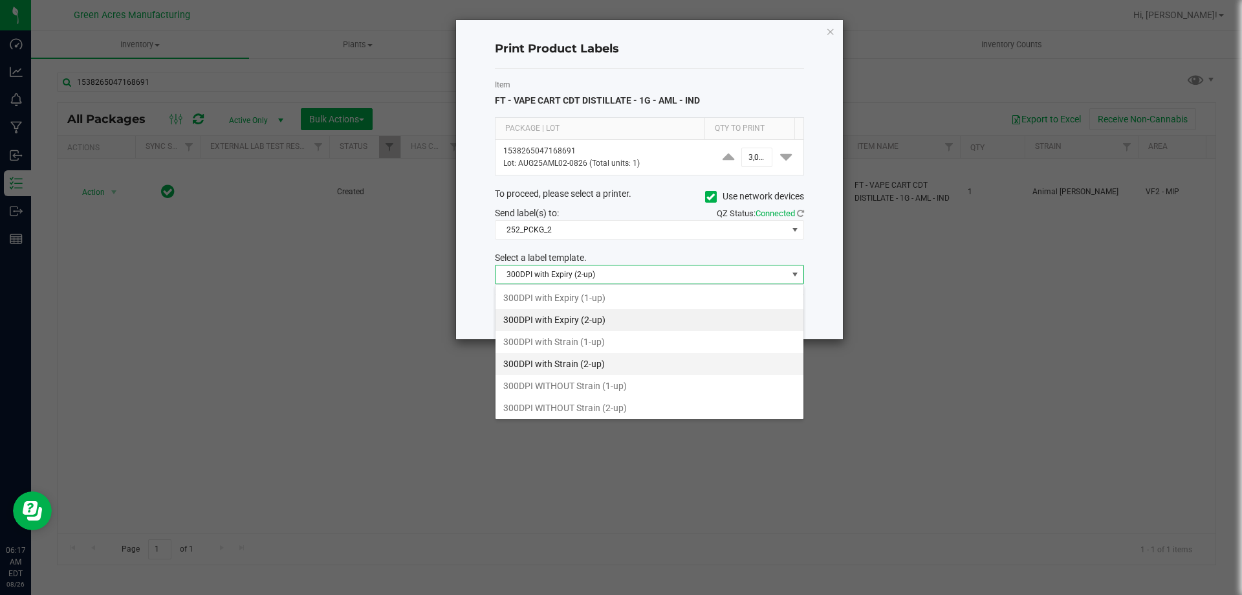
scroll to position [19, 309]
click at [571, 372] on li "300DPI with Strain (2-up)" at bounding box center [650, 364] width 308 height 22
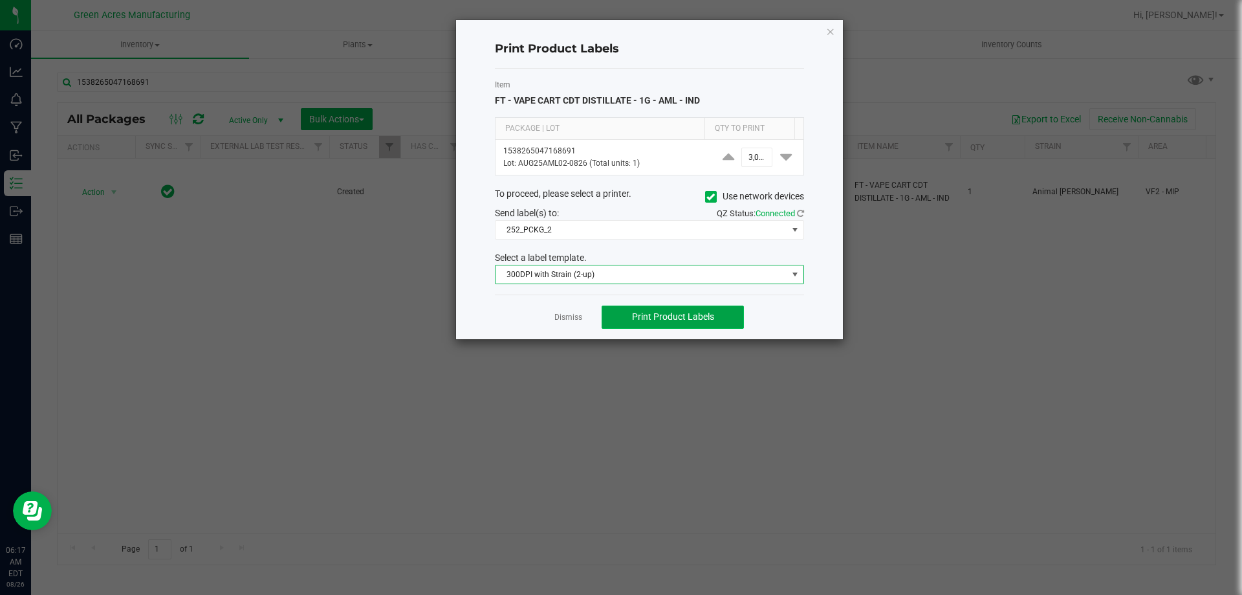
click at [664, 316] on span "Print Product Labels" at bounding box center [673, 316] width 82 height 10
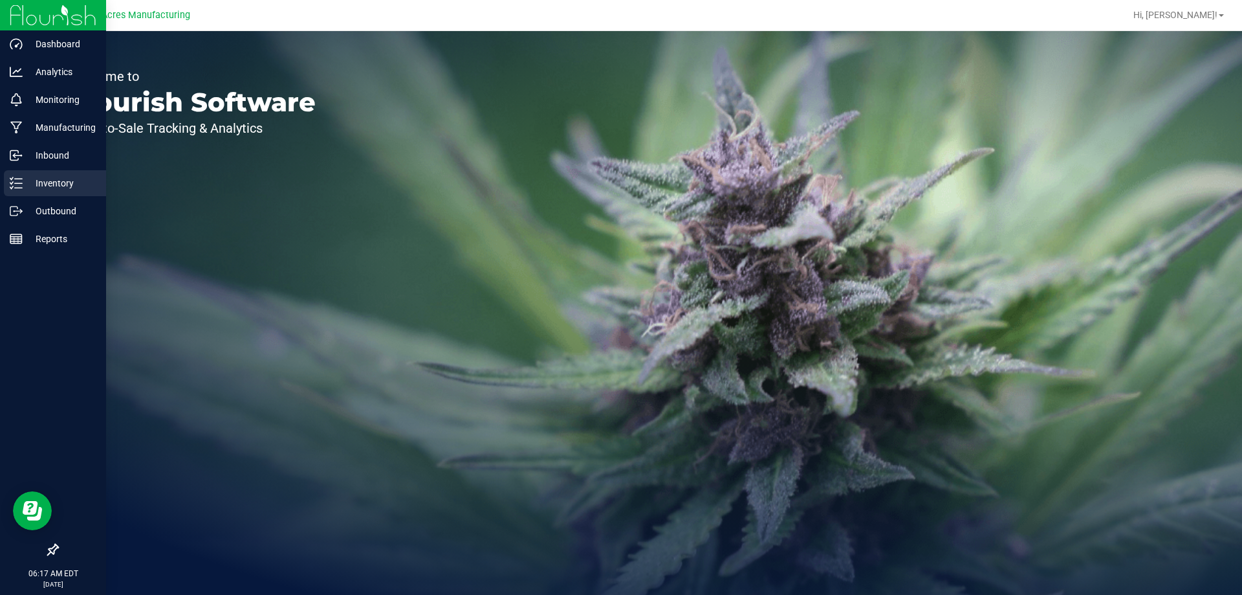
click at [26, 173] on div "Inventory" at bounding box center [55, 183] width 102 height 26
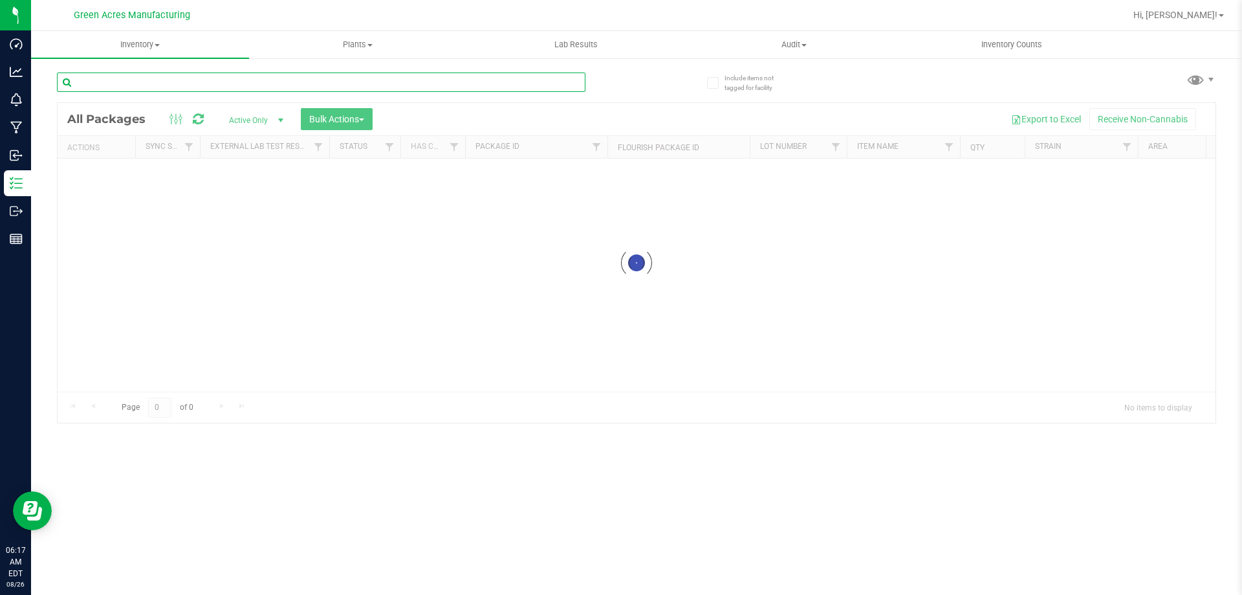
click at [133, 84] on input "text" at bounding box center [321, 81] width 529 height 19
type input "7407718754872883"
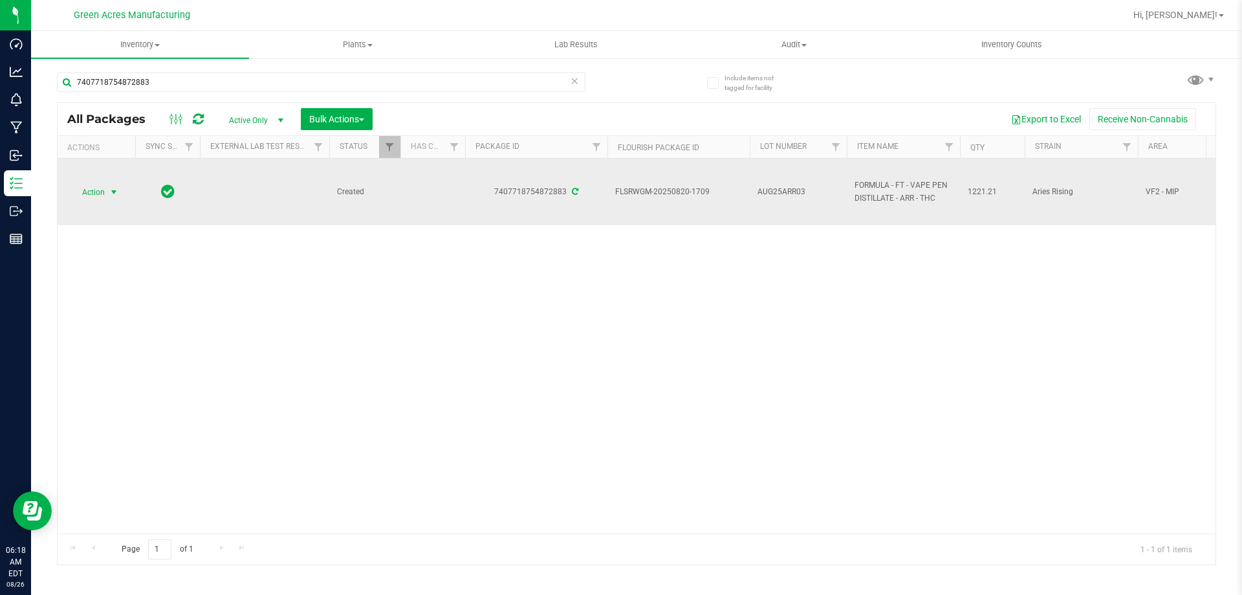
click at [83, 192] on span "Action" at bounding box center [88, 192] width 35 height 18
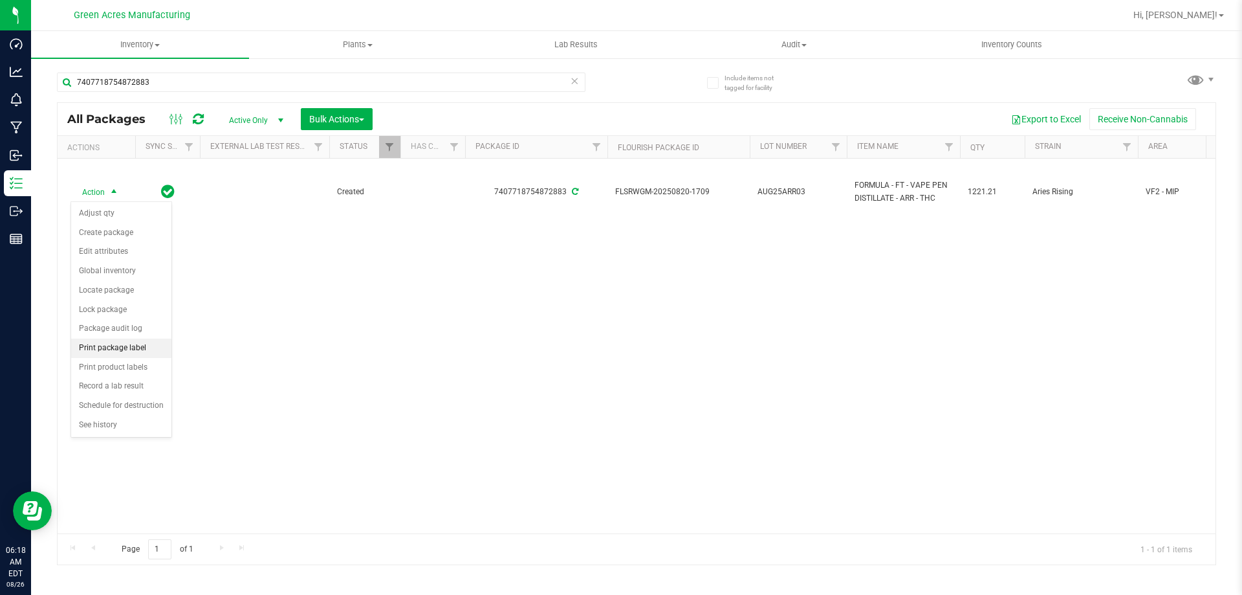
click at [96, 355] on li "Print package label" at bounding box center [121, 347] width 100 height 19
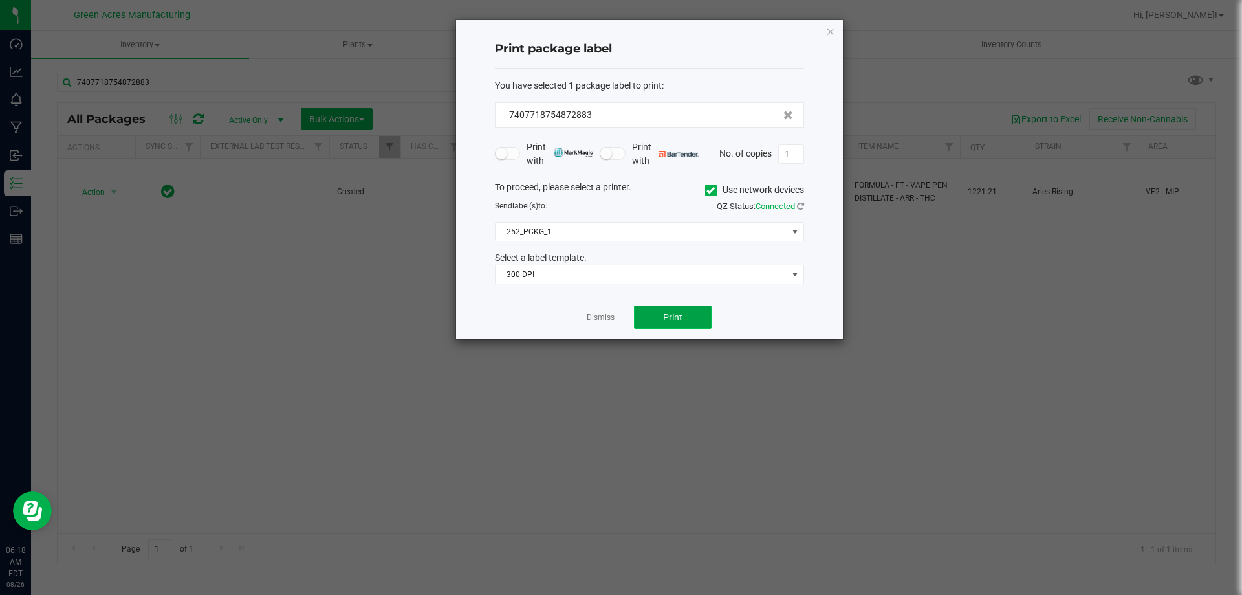
click at [658, 306] on button "Print" at bounding box center [673, 316] width 78 height 23
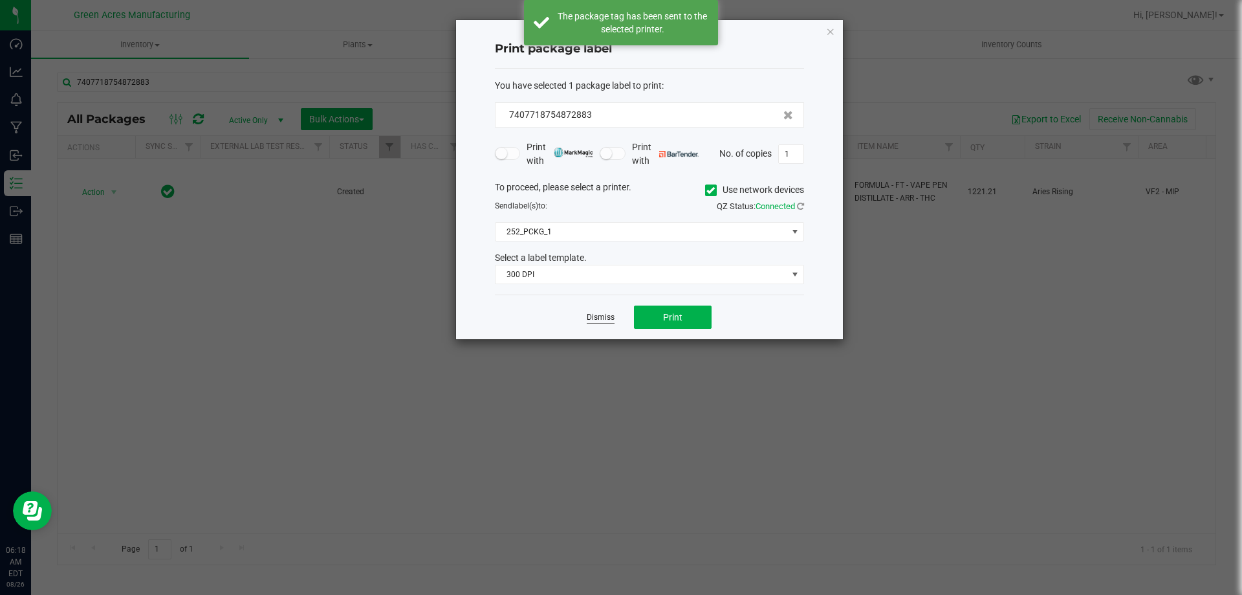
click at [595, 321] on link "Dismiss" at bounding box center [601, 317] width 28 height 11
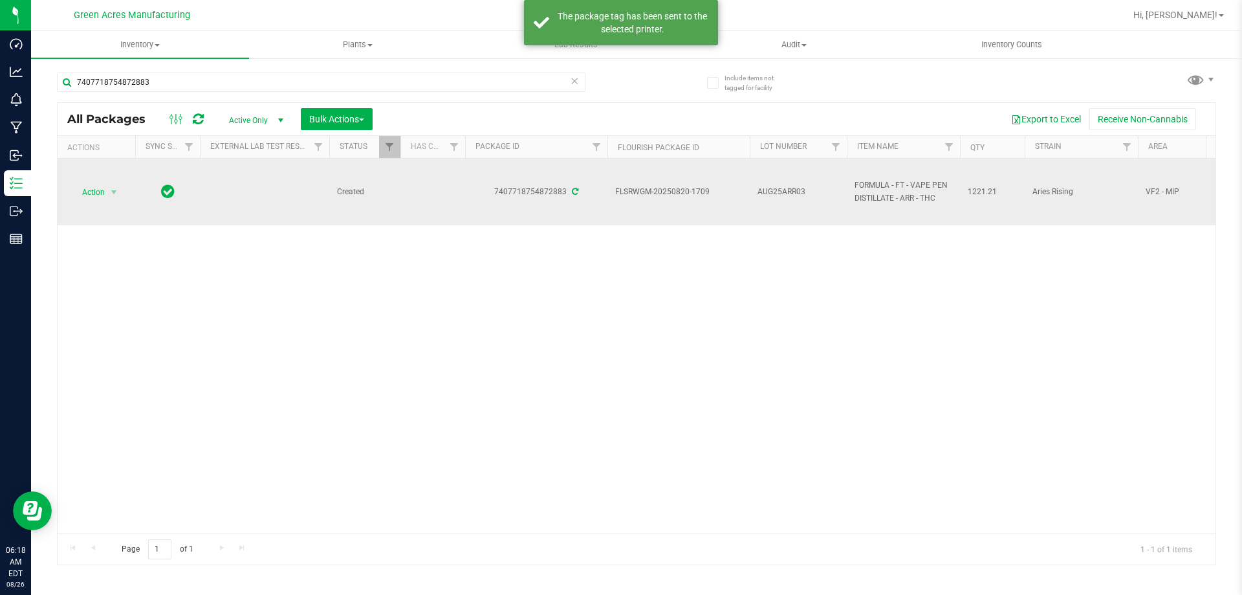
click at [796, 195] on span "AUG25ARR03" at bounding box center [799, 192] width 82 height 12
type input "AUG25ARR03-0826"
click at [813, 186] on span "AUG25ARR03-0826" at bounding box center [799, 192] width 82 height 12
click at [813, 185] on input "AUG25ARR03-0826" at bounding box center [795, 192] width 93 height 20
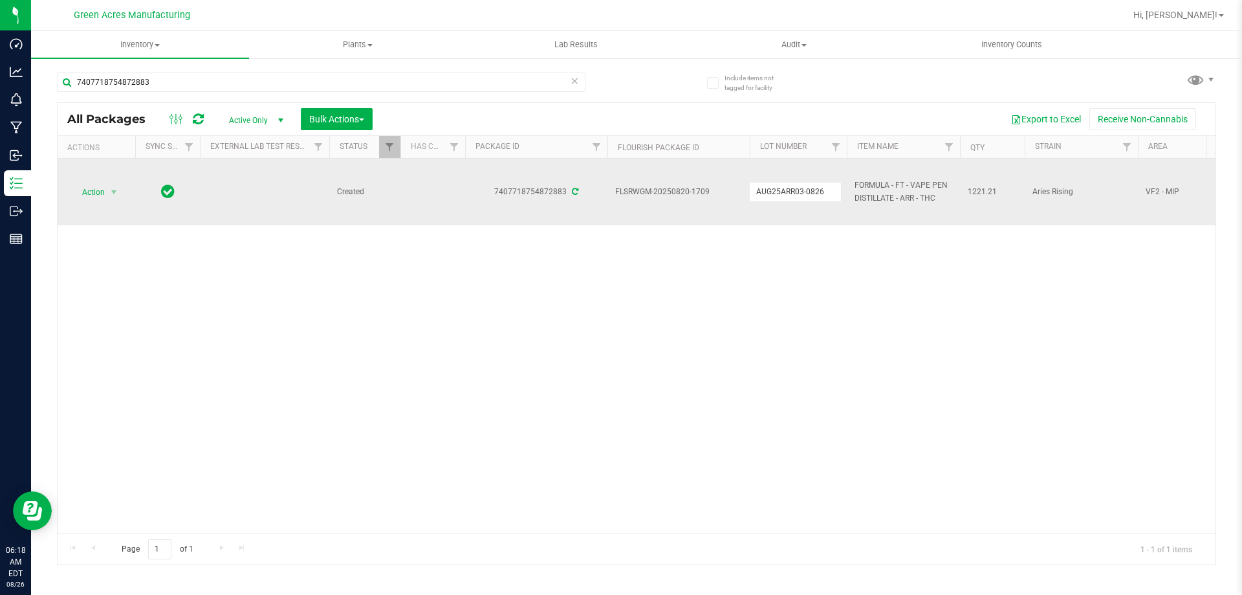
click at [815, 281] on div "Action Action Adjust qty Create package Edit attributes Global inventory Locate…" at bounding box center [637, 346] width 1158 height 375
click at [78, 192] on span "Action" at bounding box center [88, 192] width 35 height 18
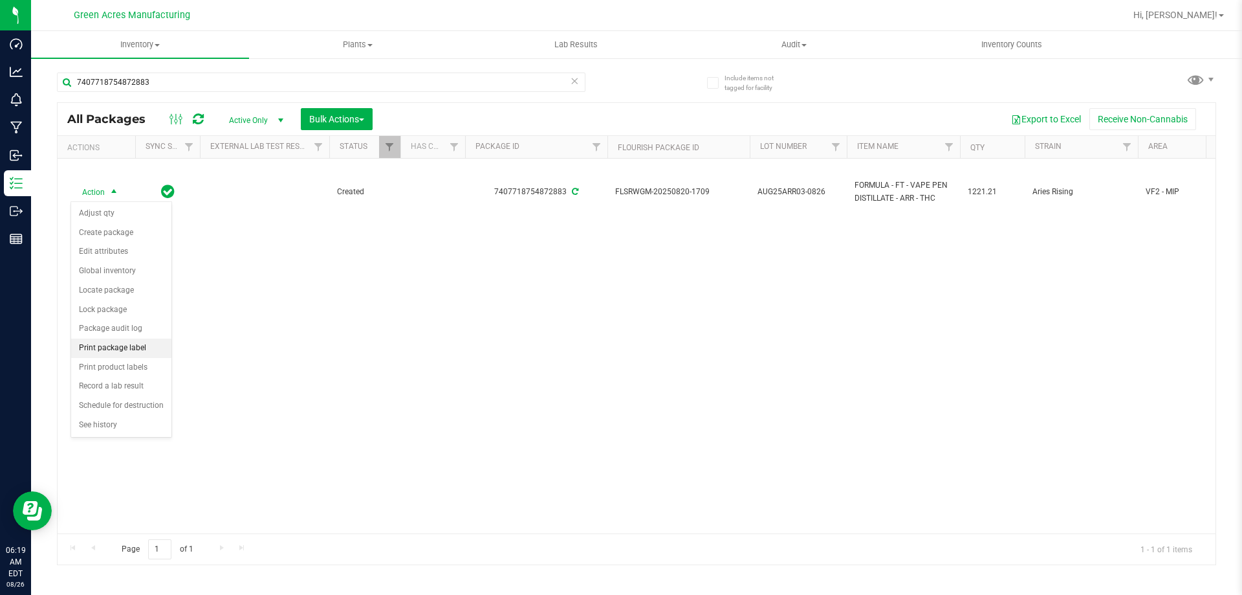
click at [156, 350] on li "Print package label" at bounding box center [121, 347] width 100 height 19
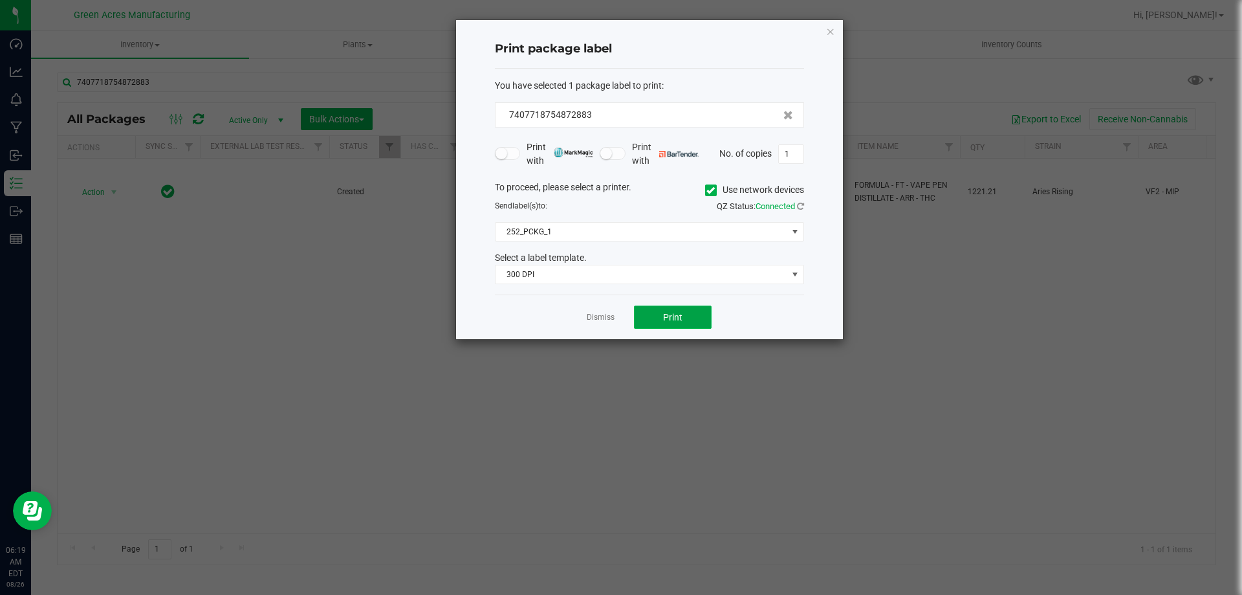
click at [677, 320] on span "Print" at bounding box center [672, 317] width 19 height 10
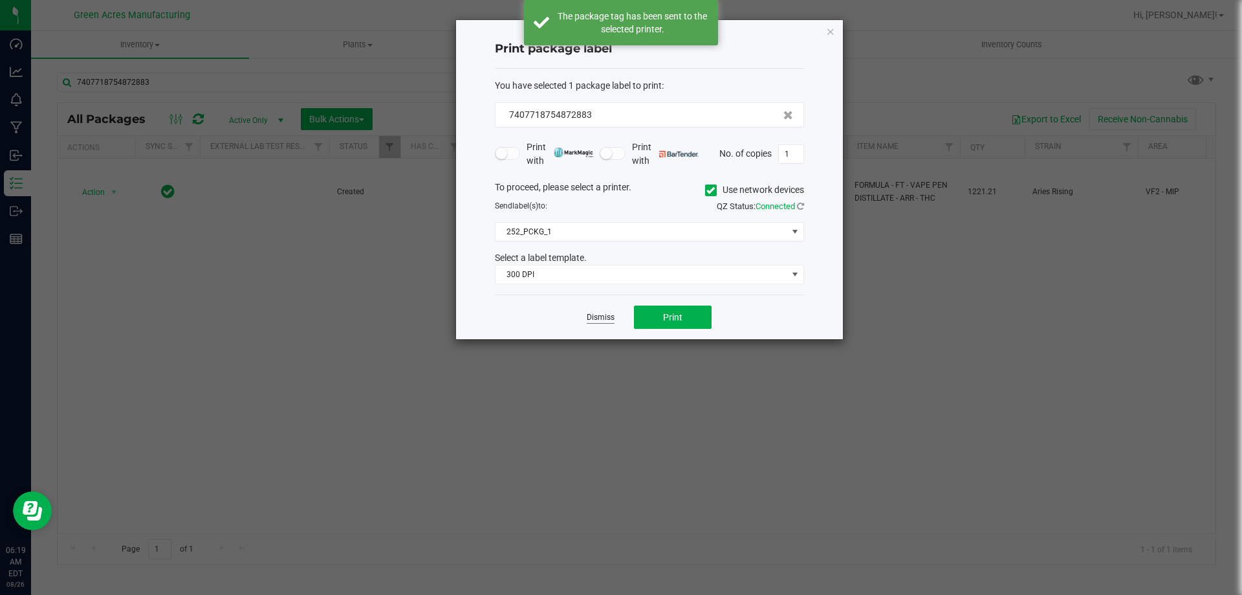
click at [588, 315] on link "Dismiss" at bounding box center [601, 317] width 28 height 11
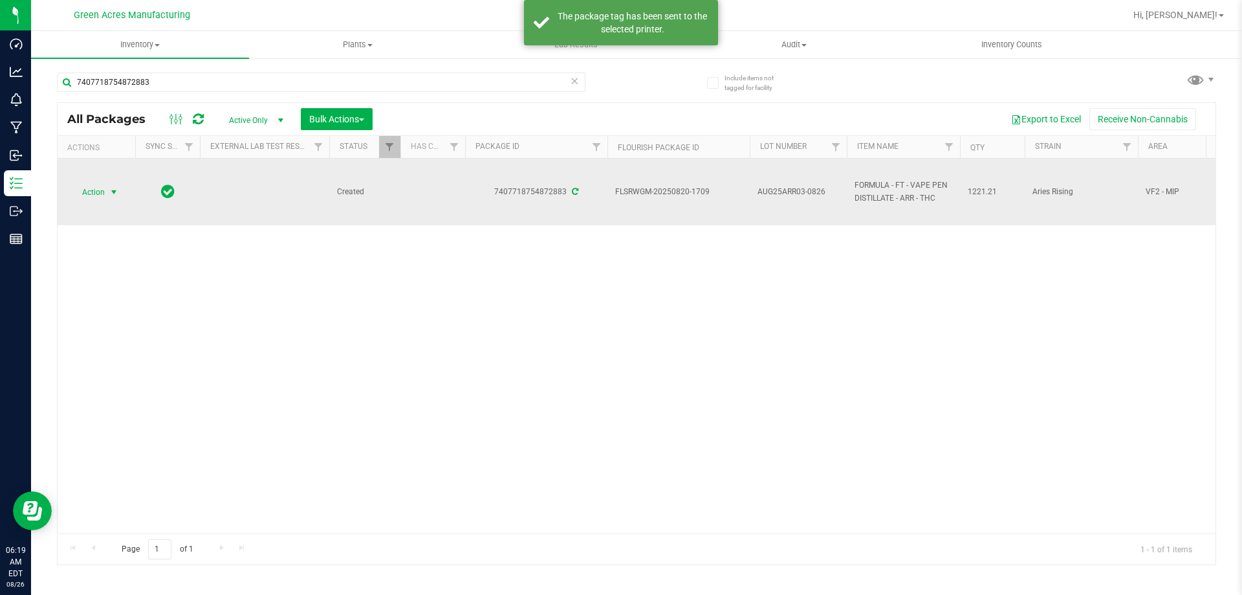
click at [102, 192] on span "Action" at bounding box center [88, 192] width 35 height 18
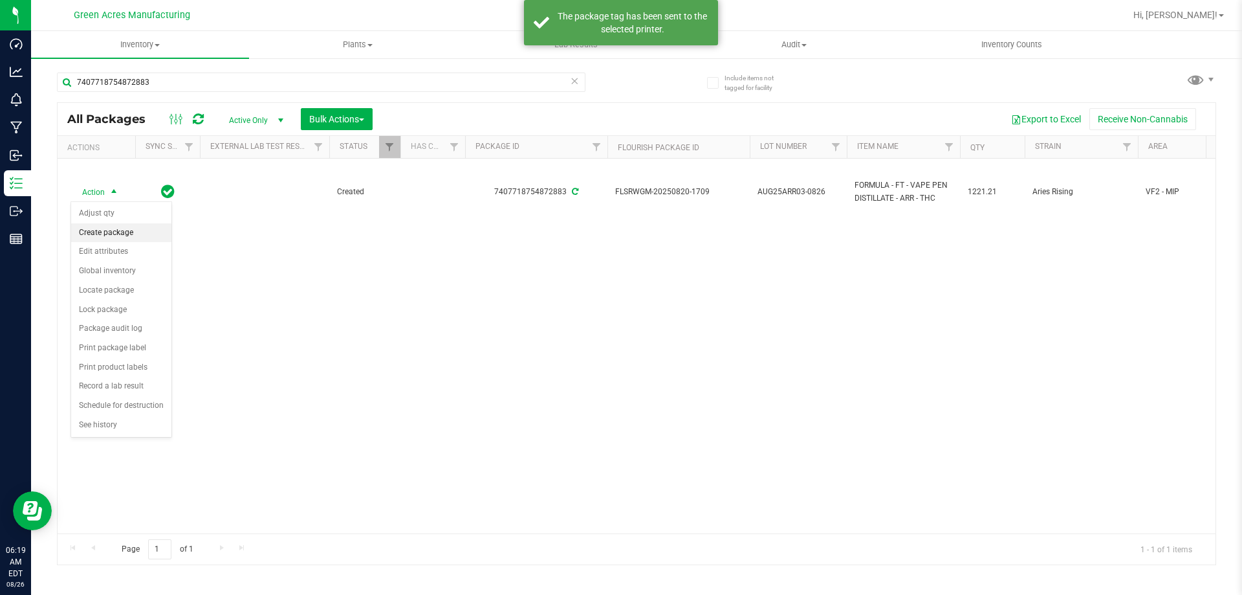
click at [128, 232] on li "Create package" at bounding box center [121, 232] width 100 height 19
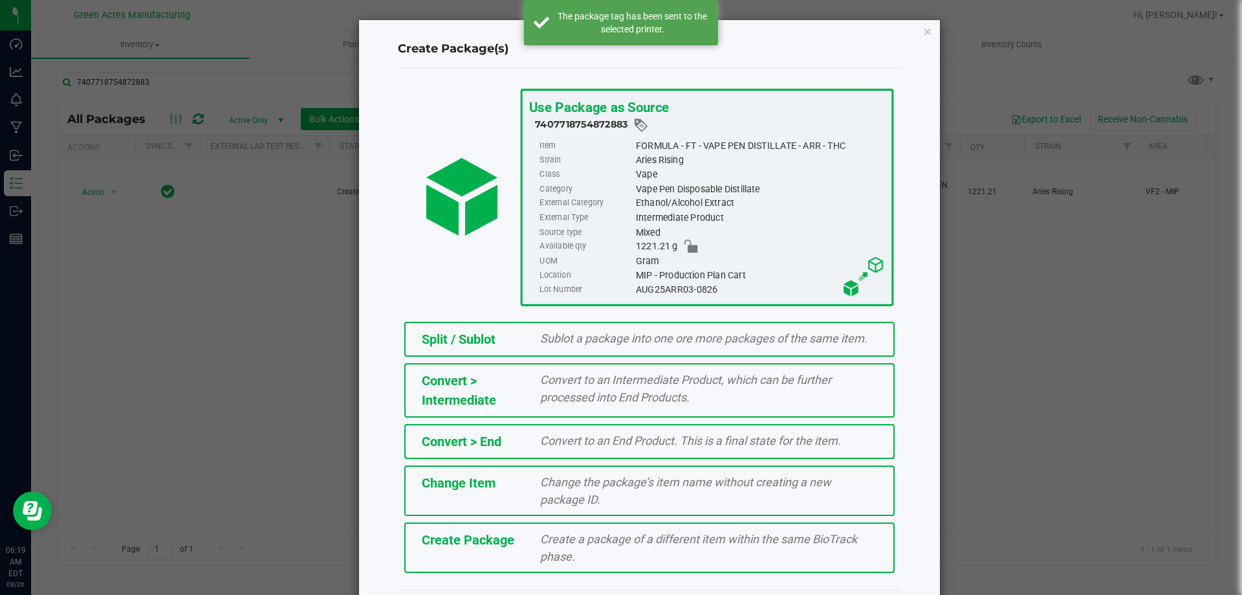
click at [599, 539] on span "Create a package of a different item within the same BioTrack phase." at bounding box center [698, 547] width 317 height 31
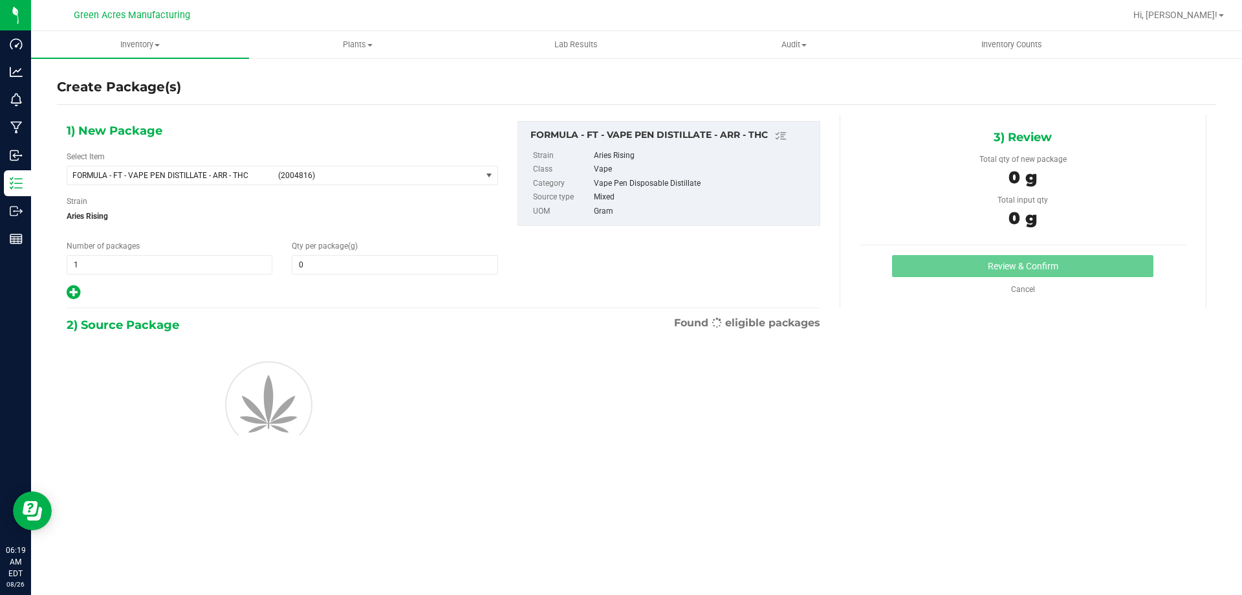
type input "0.0000"
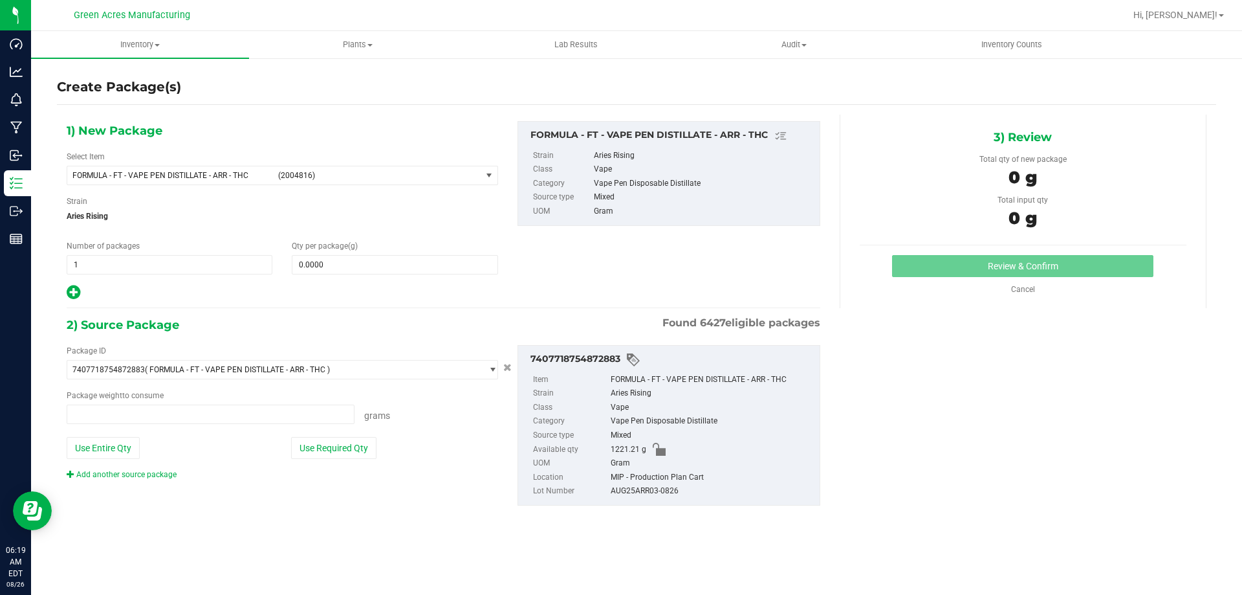
type input "0.0000 g"
click at [236, 174] on span "FORMULA - FT - VAPE PEN DISTILLATE - ARR - THC" at bounding box center [171, 175] width 198 height 9
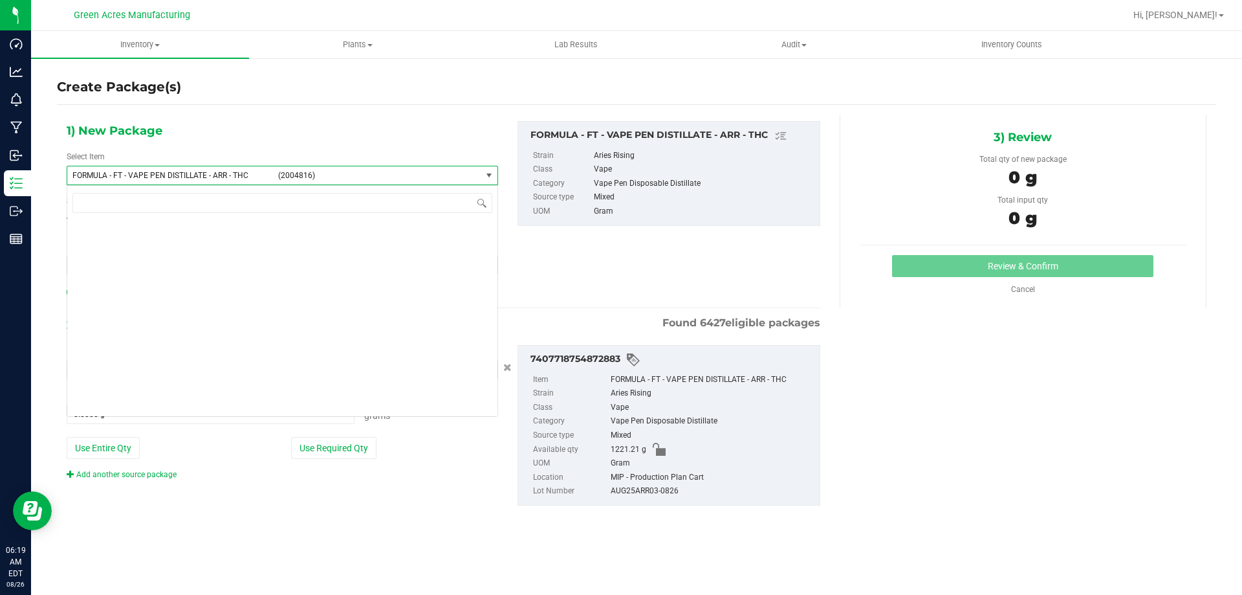
scroll to position [26867, 0]
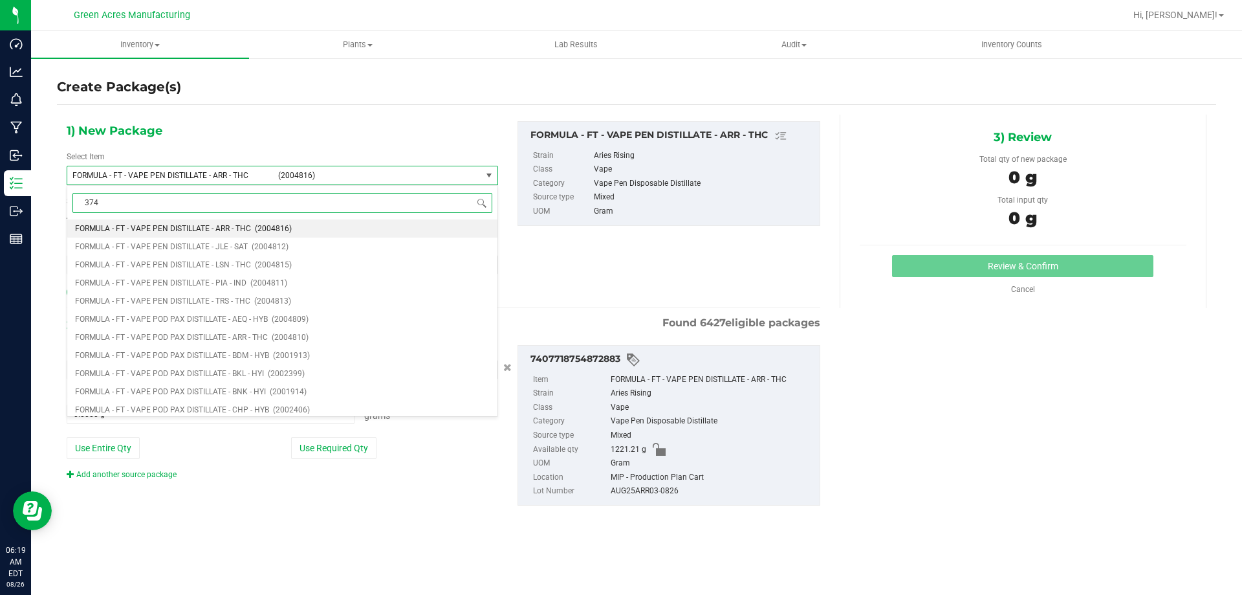
type input "3744"
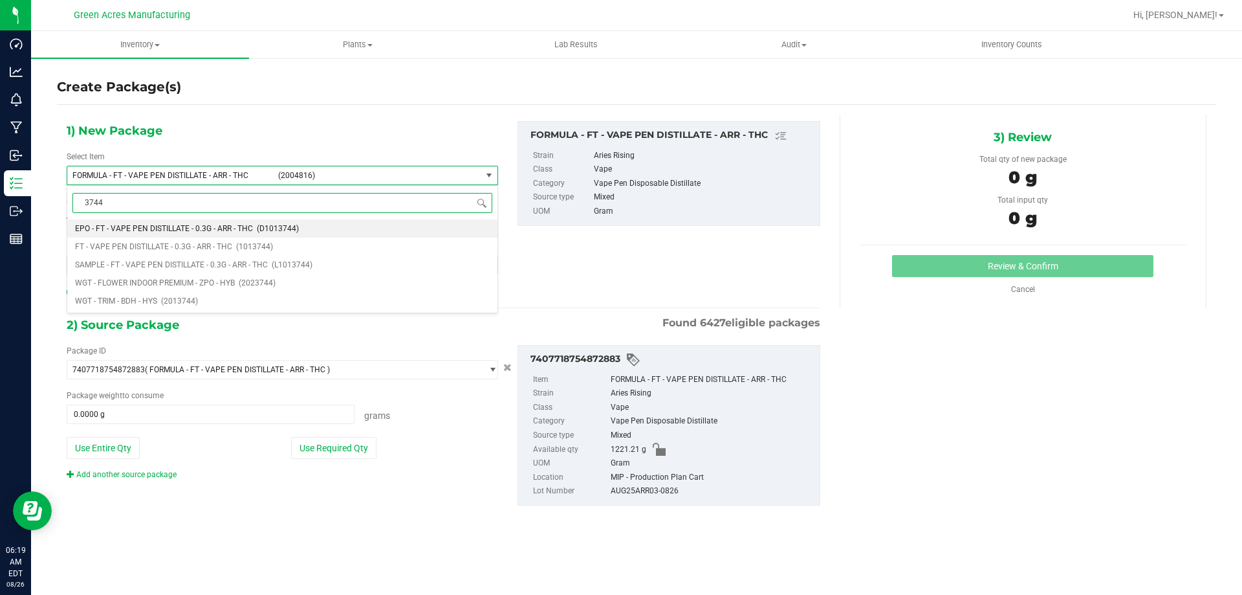
scroll to position [0, 0]
click at [190, 243] on span "FT - VAPE PEN DISTILLATE - 0.3G - ARR - THC" at bounding box center [153, 246] width 157 height 9
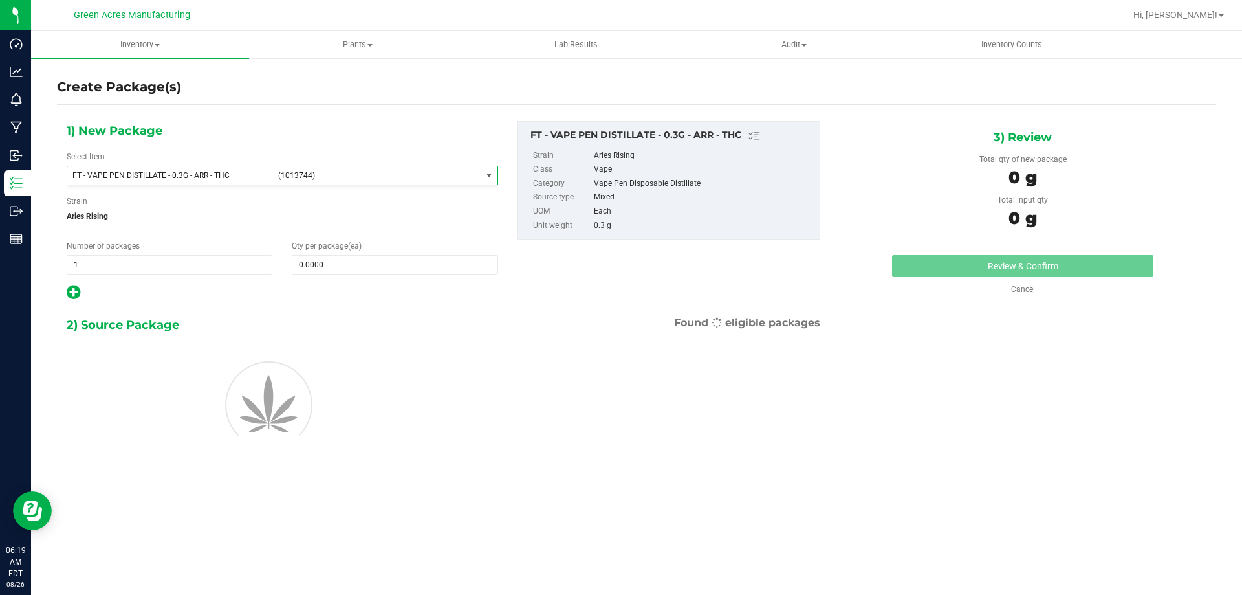
type input "0"
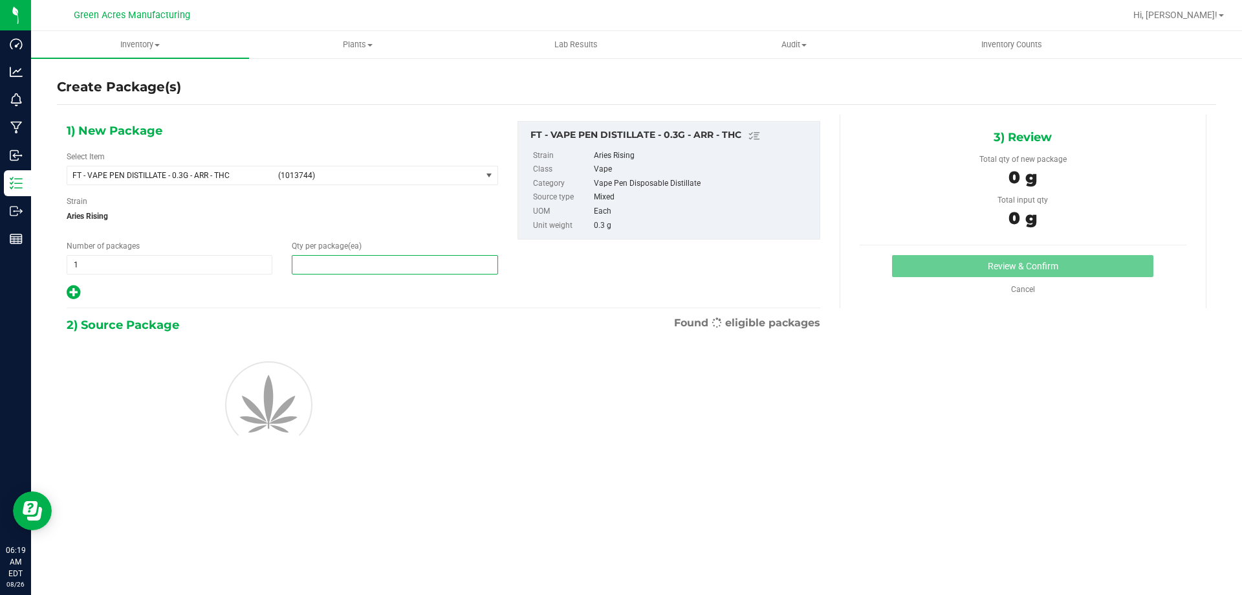
click at [379, 269] on span at bounding box center [395, 264] width 206 height 19
type input "1"
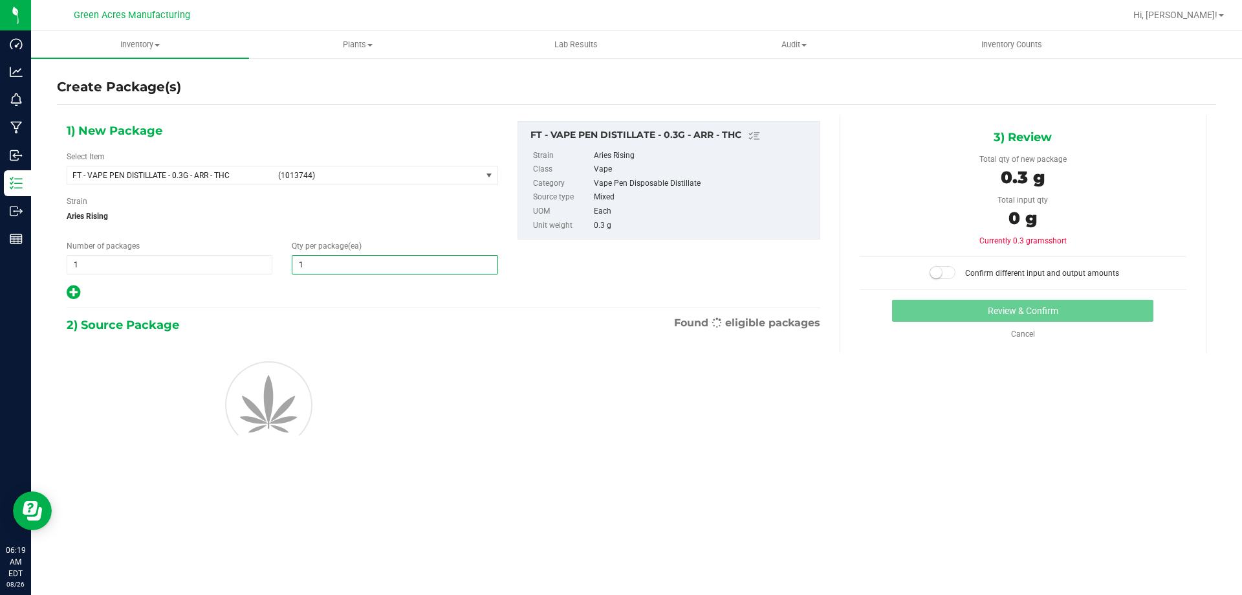
type input "1"
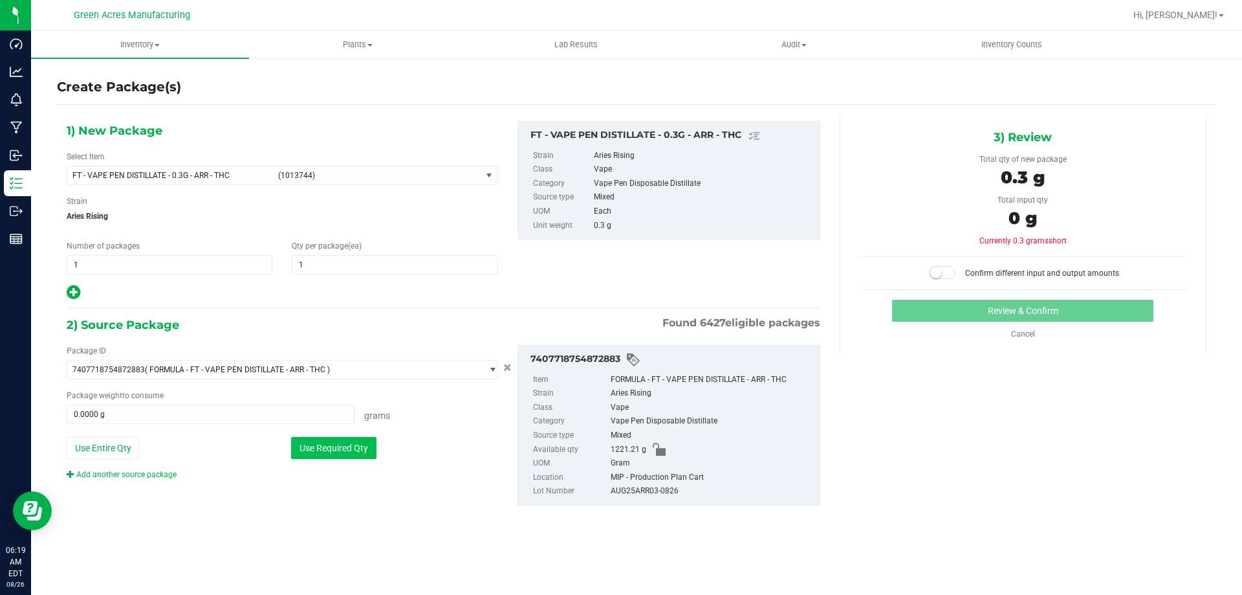
click at [369, 458] on button "Use Required Qty" at bounding box center [333, 448] width 85 height 22
type input "0.3000 g"
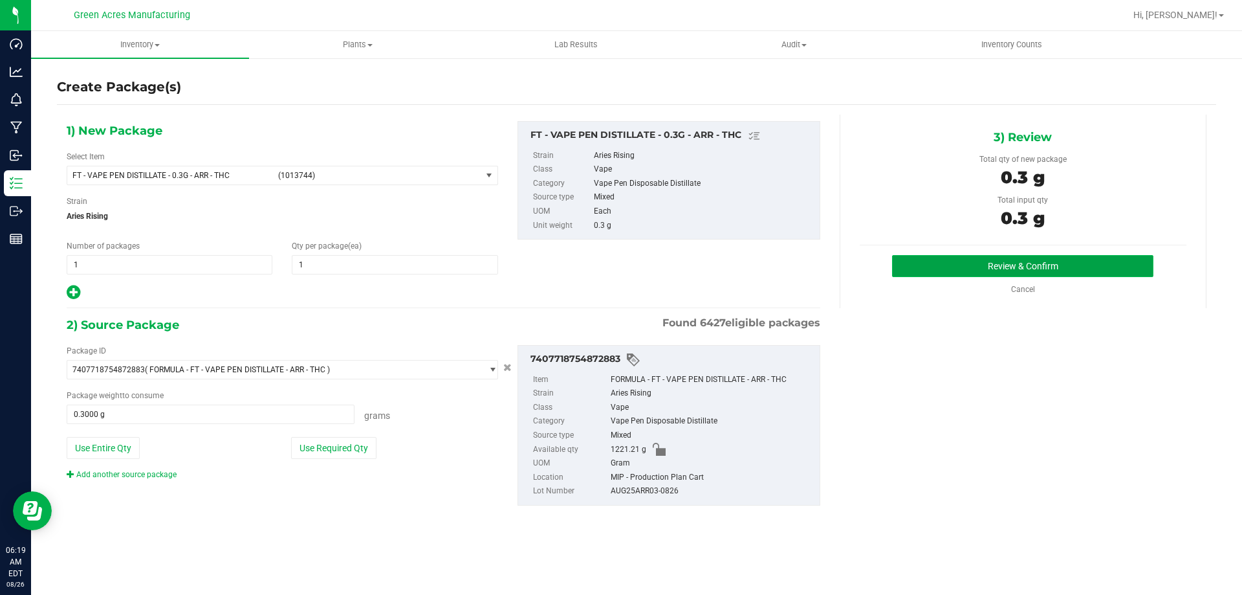
click at [972, 270] on button "Review & Confirm" at bounding box center [1022, 266] width 261 height 22
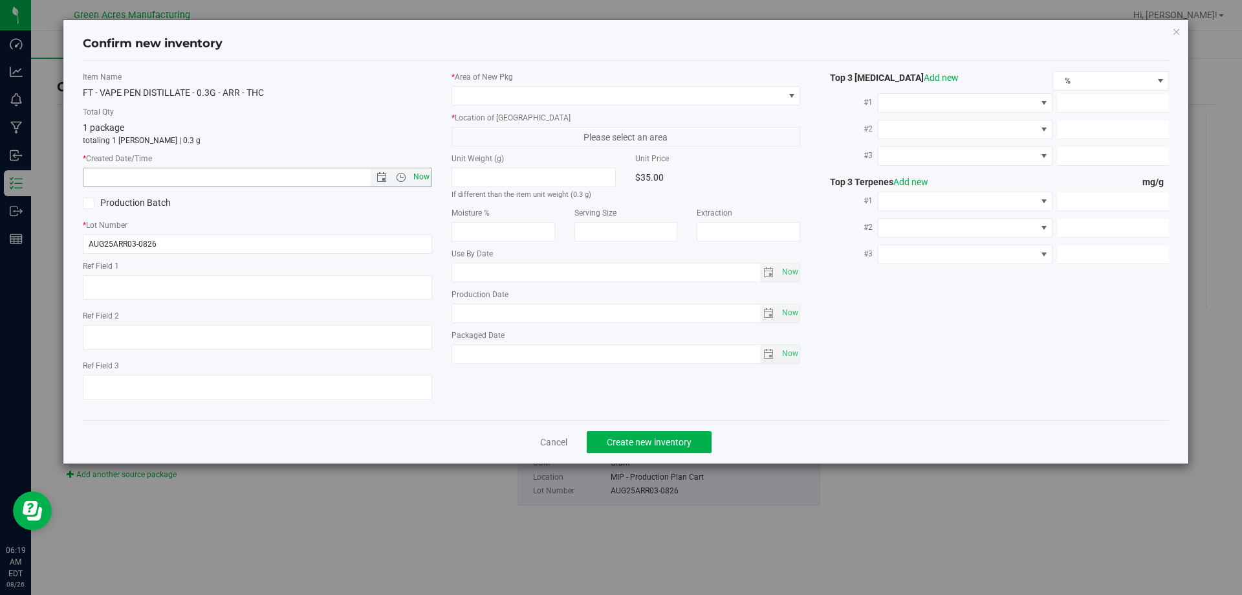
click at [421, 184] on span "Now" at bounding box center [421, 177] width 22 height 19
type input "[DATE] 6:19 AM"
click at [534, 93] on span at bounding box center [618, 96] width 332 height 18
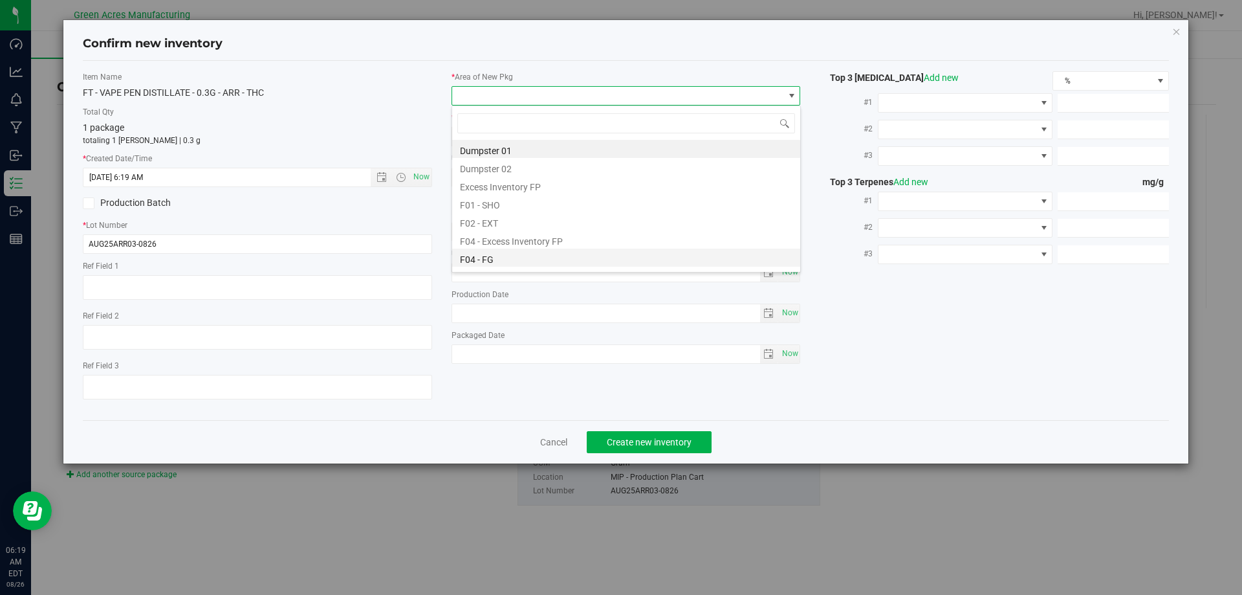
scroll to position [582, 0]
click at [516, 248] on li "VF2 - MIP" at bounding box center [626, 255] width 348 height 18
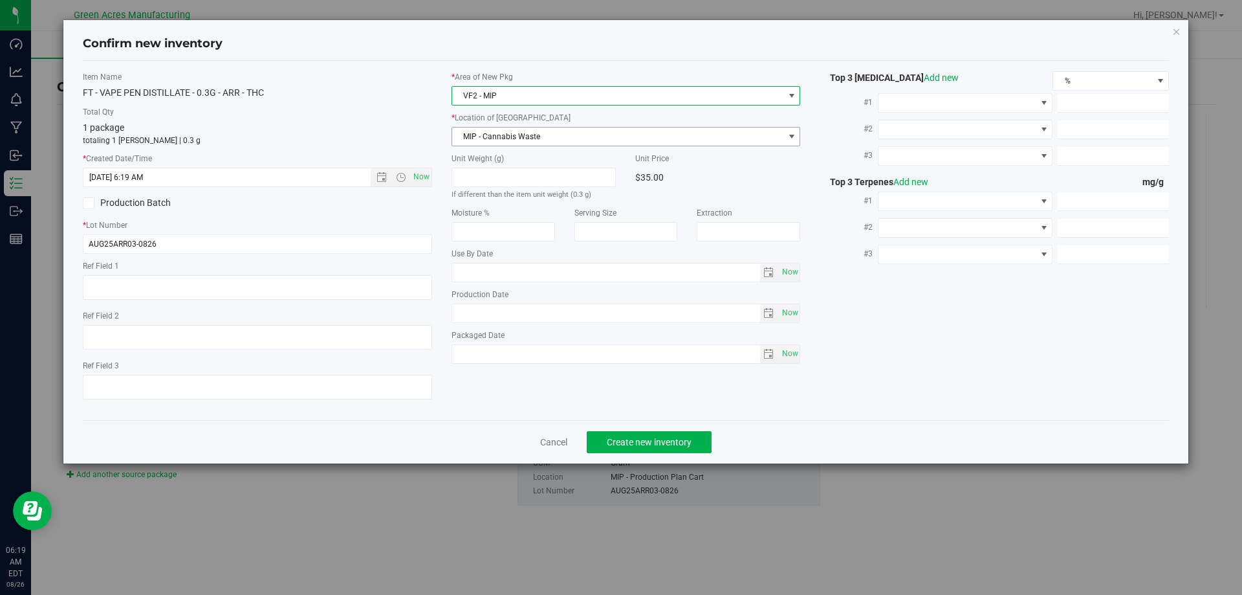
click at [545, 138] on span "MIP - Cannabis Waste" at bounding box center [618, 136] width 332 height 18
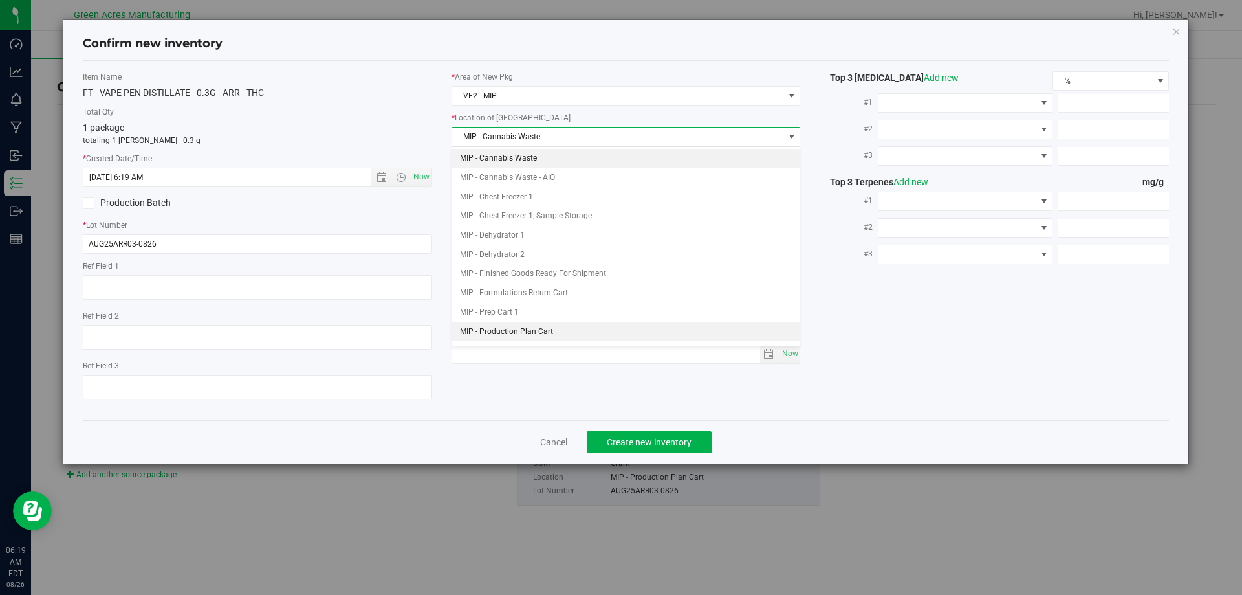
click at [532, 340] on li "MIP - Production Plan Cart" at bounding box center [626, 331] width 348 height 19
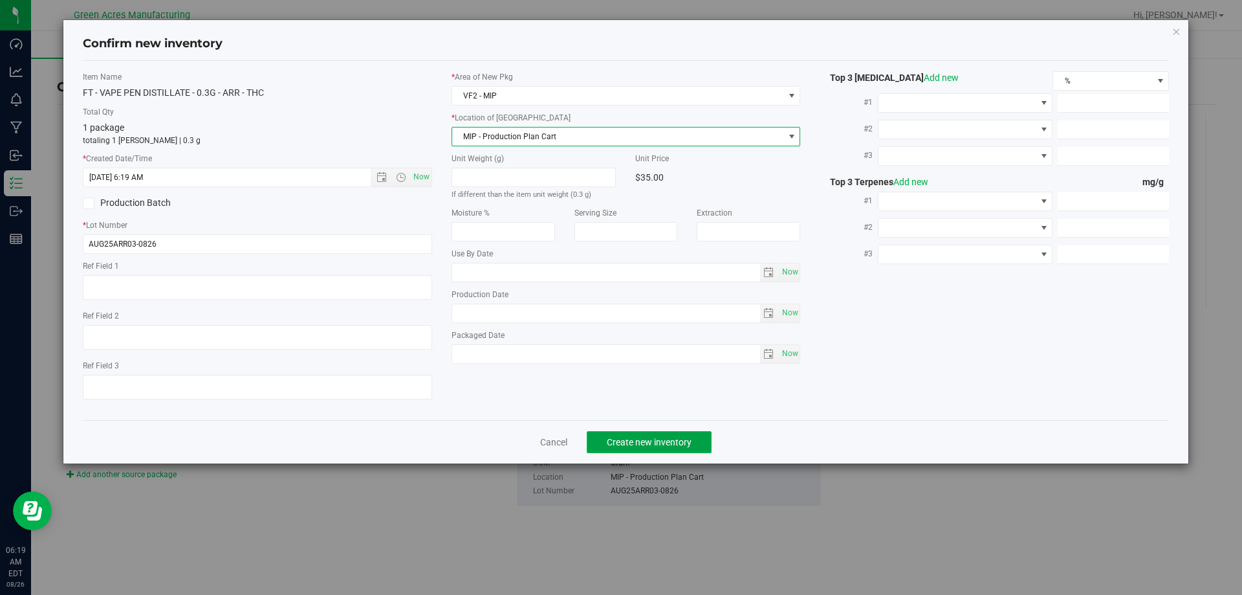
click at [622, 437] on span "Create new inventory" at bounding box center [649, 442] width 85 height 10
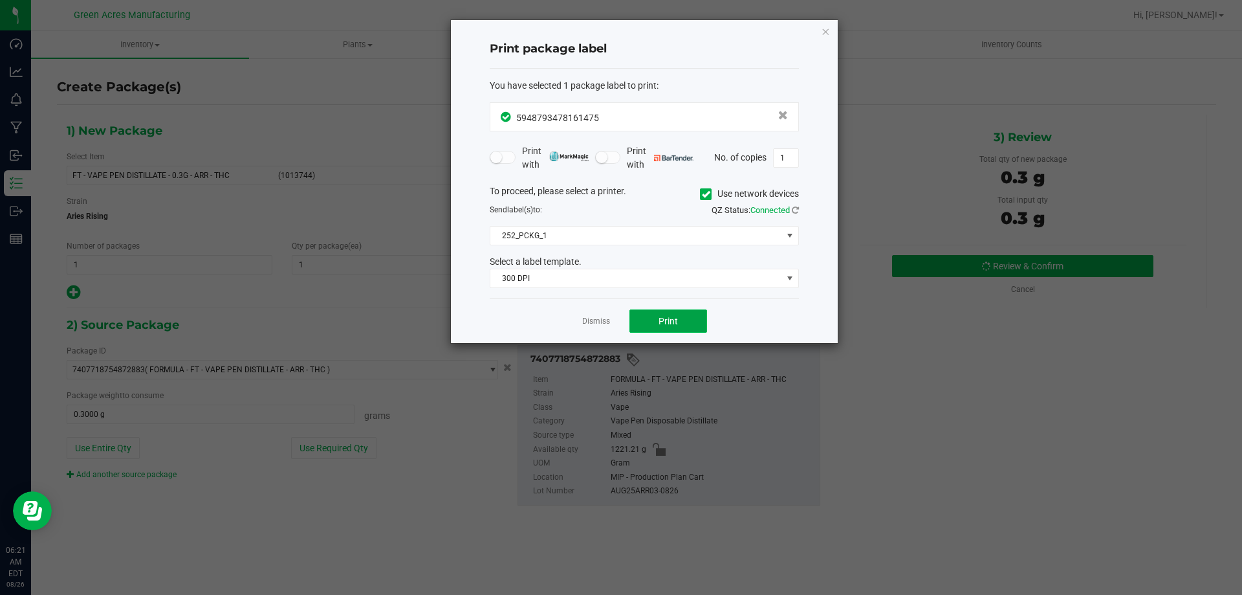
click at [685, 319] on button "Print" at bounding box center [669, 320] width 78 height 23
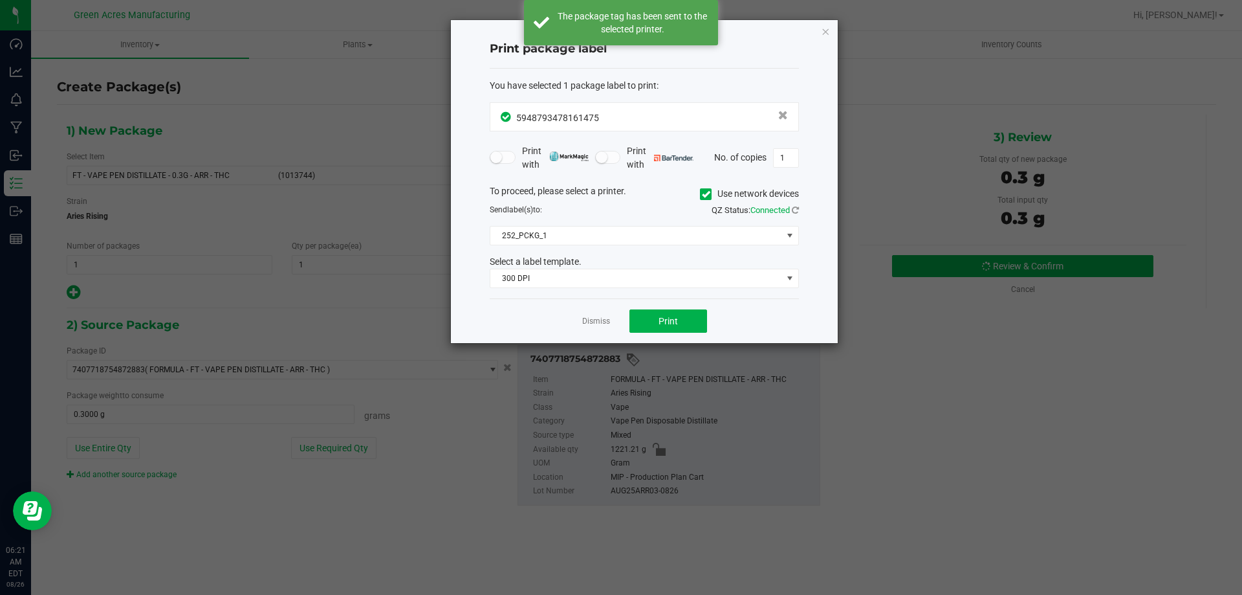
click at [598, 318] on link "Dismiss" at bounding box center [596, 321] width 28 height 11
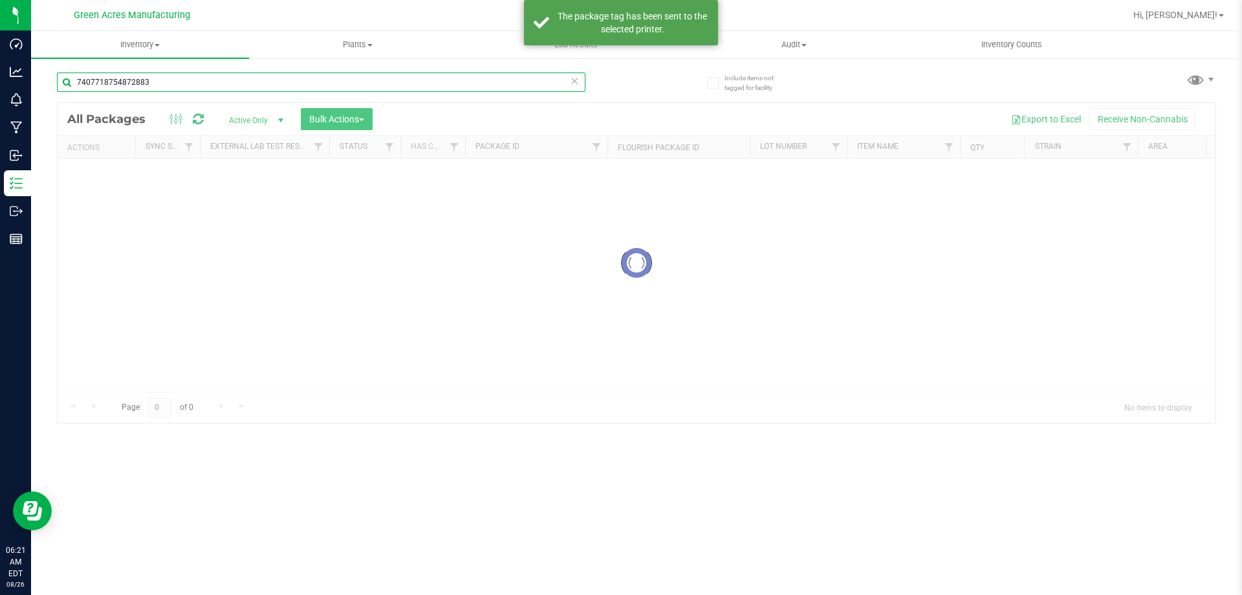
drag, startPoint x: 151, startPoint y: 93, endPoint x: 71, endPoint y: 126, distance: 85.9
click at [71, 126] on div "7407718754872883 Loading... All Packages Active Only Active Only Lab Samples Lo…" at bounding box center [636, 241] width 1159 height 363
type input "5948793478161475"
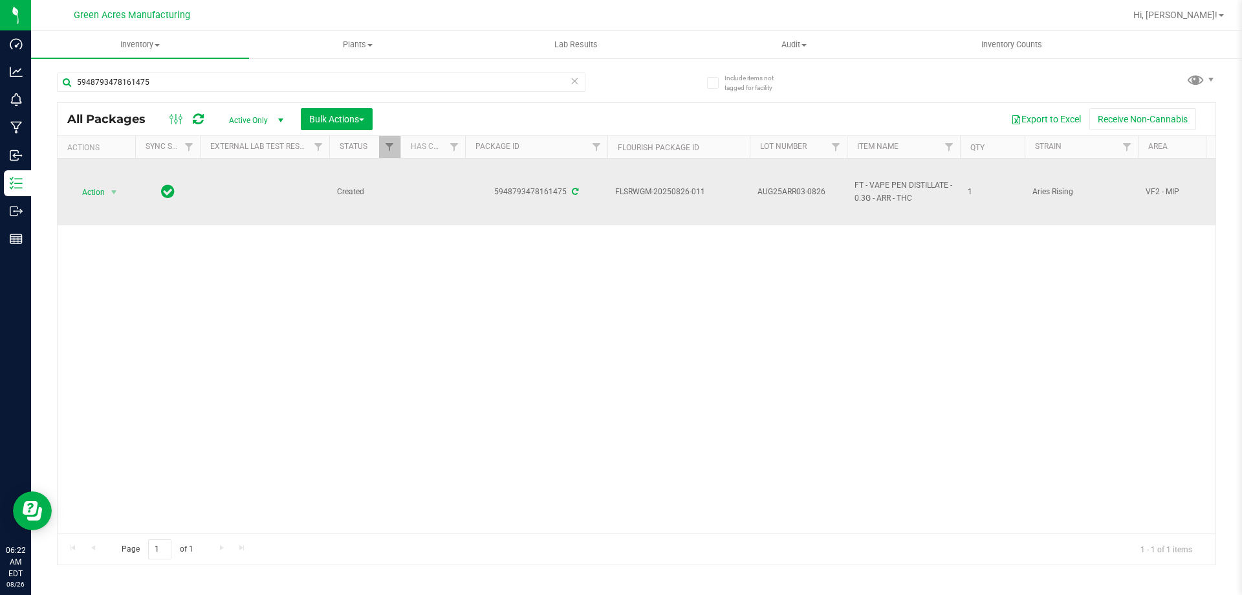
click at [114, 173] on td "Action Action Adjust qty Create package Edit attributes Global inventory Locate…" at bounding box center [97, 192] width 78 height 67
click at [95, 189] on span "Action" at bounding box center [88, 192] width 35 height 18
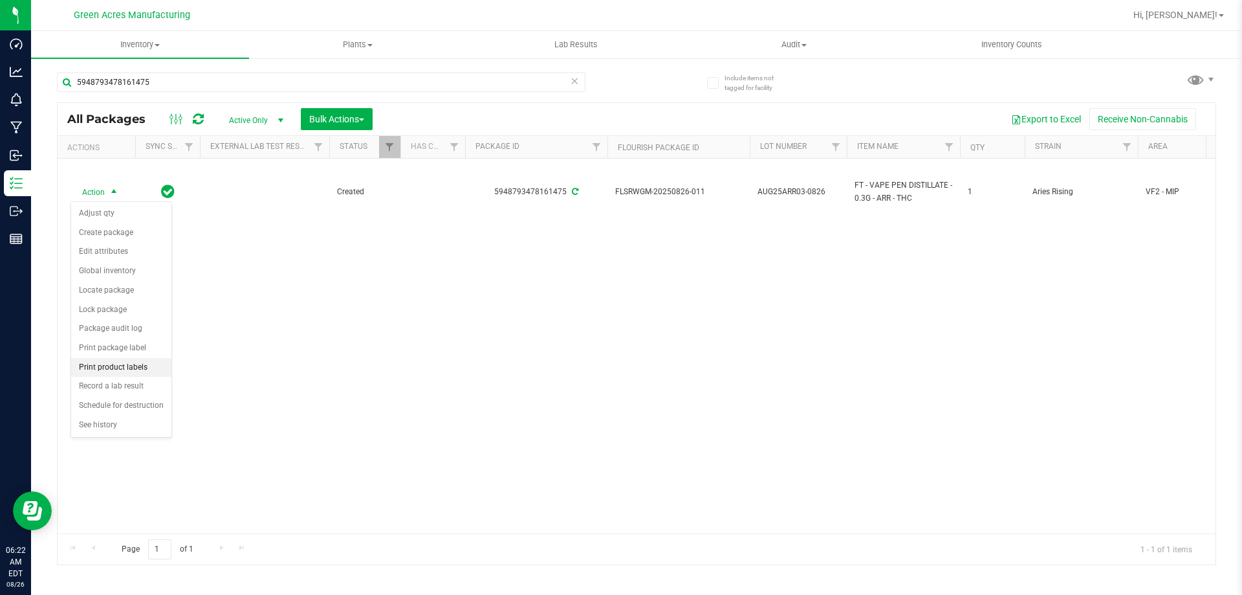
click at [116, 375] on li "Print product labels" at bounding box center [121, 367] width 100 height 19
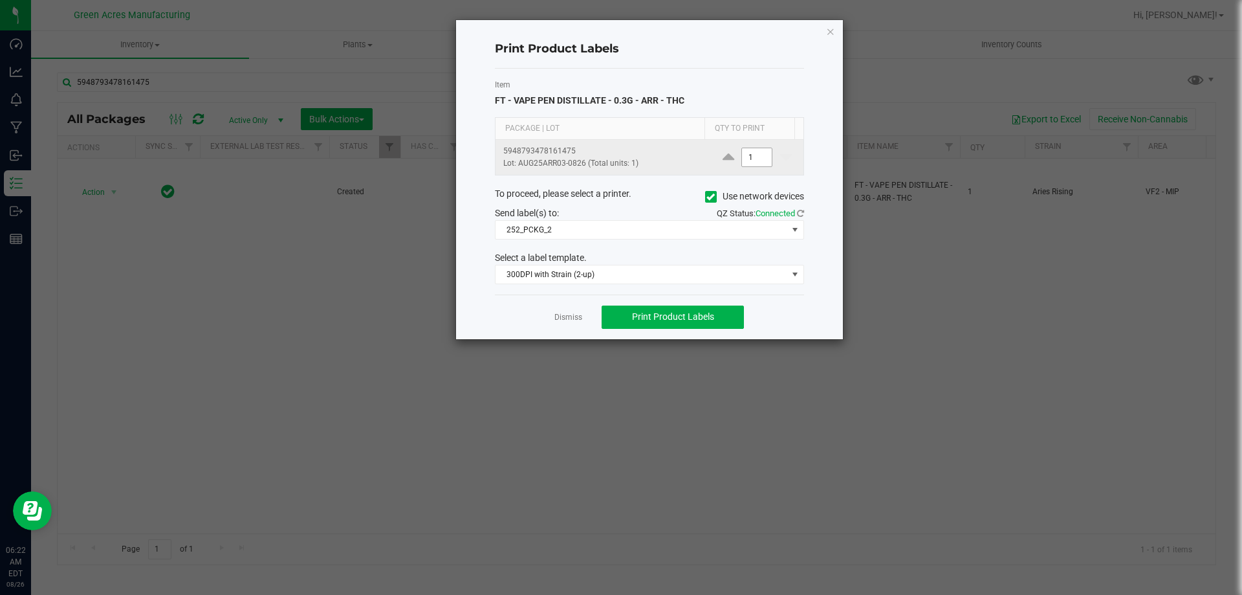
click at [742, 158] on input "1" at bounding box center [757, 157] width 30 height 18
type input "3,800"
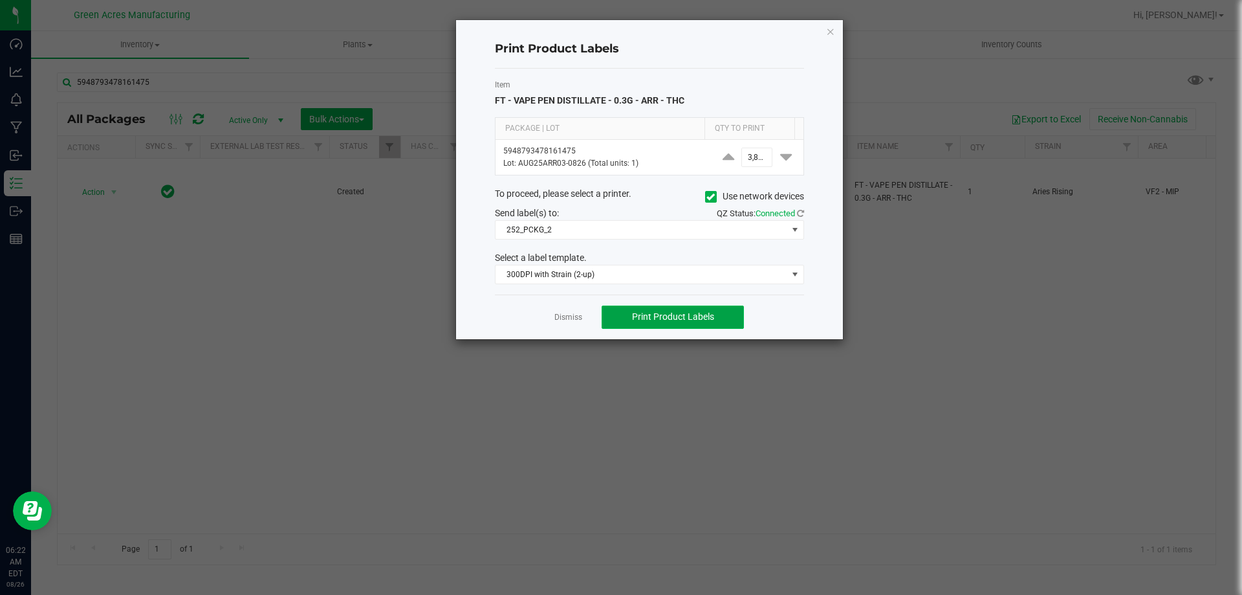
click at [682, 322] on span "Print Product Labels" at bounding box center [673, 316] width 82 height 10
click at [837, 37] on div "Print Product Labels Item FT - VAPE PEN DISTILLATE - 0.3G - ARR - THC Package |…" at bounding box center [649, 179] width 387 height 319
click at [832, 27] on icon "button" at bounding box center [830, 31] width 9 height 16
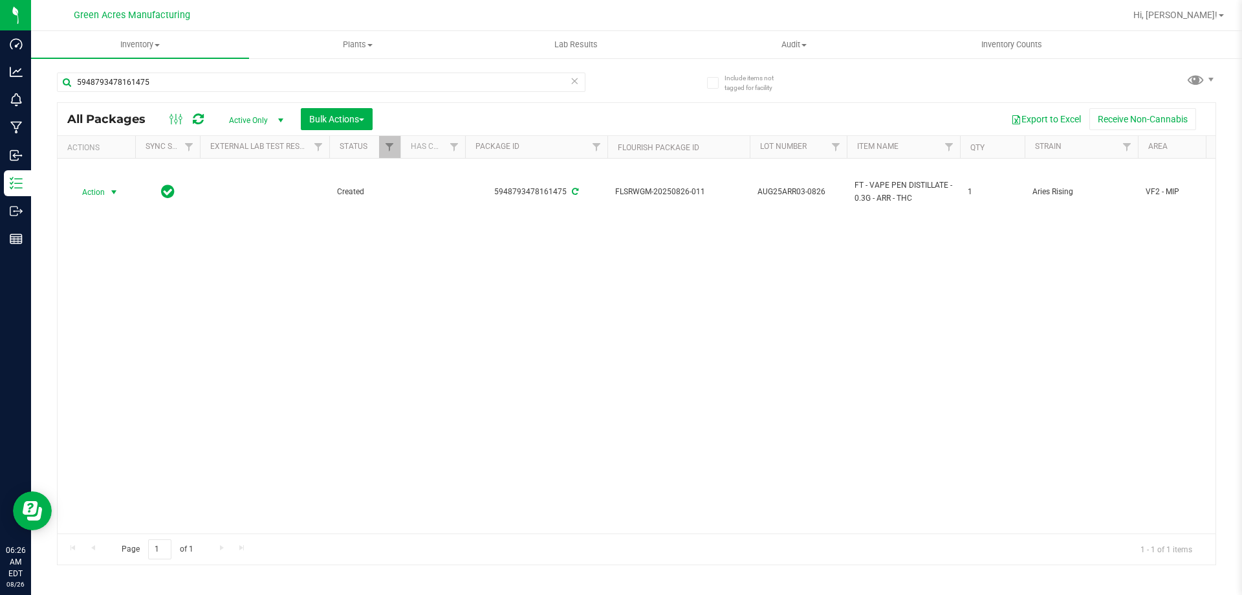
click at [1242, 11] on nav "Green Acres Manufacturing Hi, [PERSON_NAME]!" at bounding box center [636, 15] width 1211 height 31
click at [1194, 1] on nav "Green Acres Manufacturing Hi, [PERSON_NAME]!" at bounding box center [636, 15] width 1211 height 31
click at [1194, 16] on span "Hi, [PERSON_NAME]!" at bounding box center [1176, 15] width 84 height 10
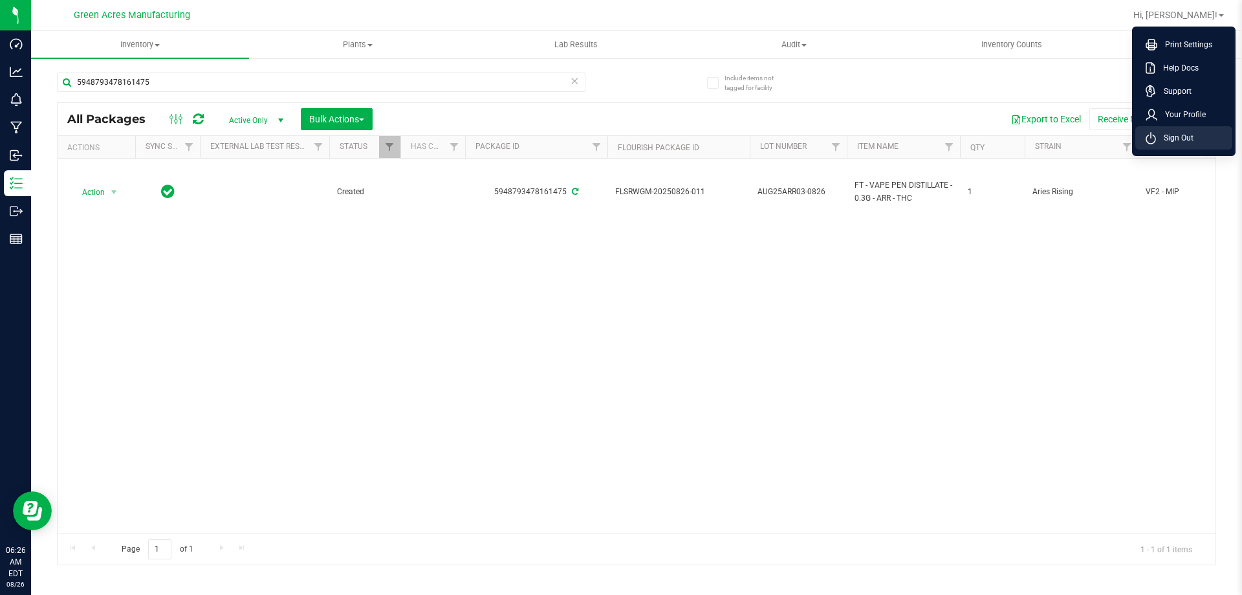
click at [1194, 137] on li "Sign Out" at bounding box center [1184, 137] width 97 height 23
